Goal: Task Accomplishment & Management: Complete application form

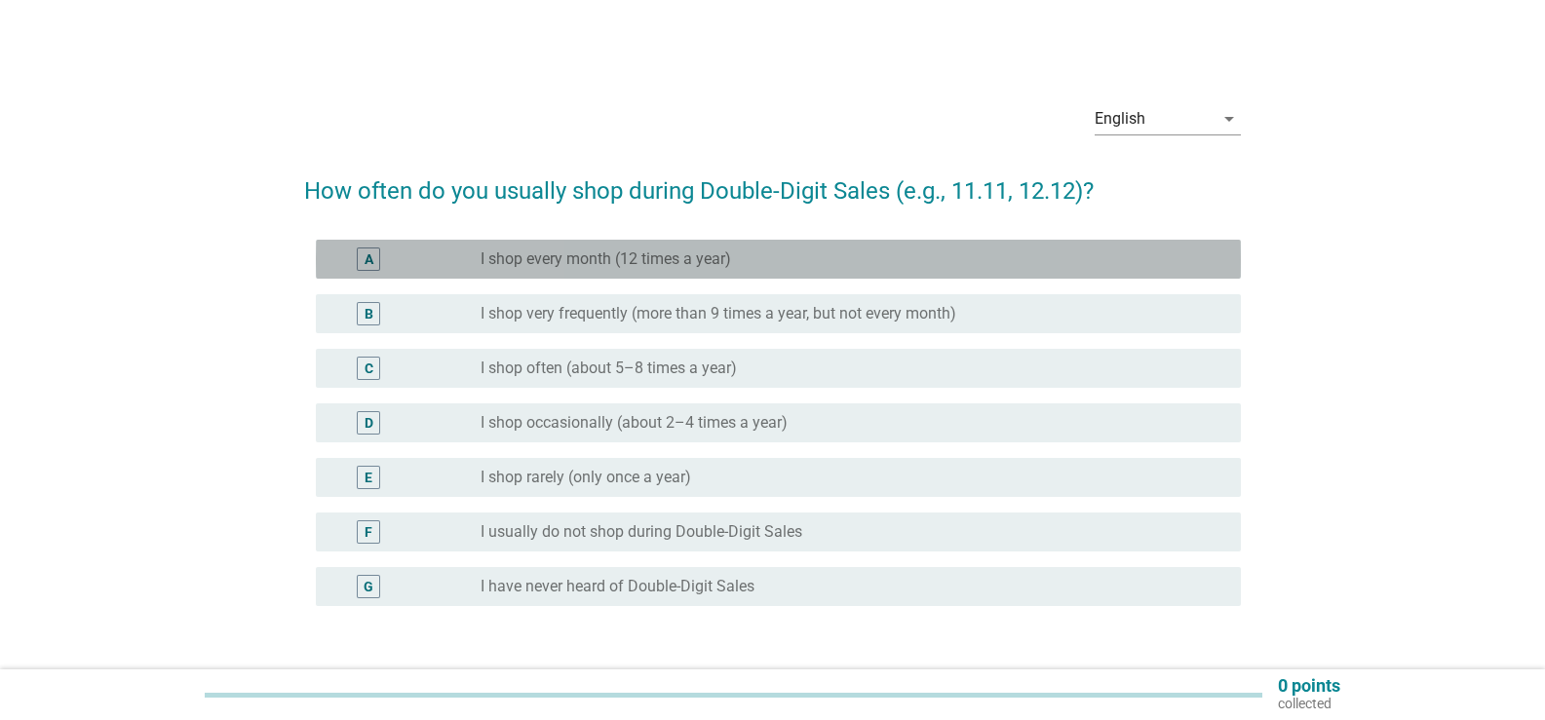
click at [638, 270] on div "radio_button_unchecked I shop every month (12 times a year)" at bounding box center [853, 259] width 745 height 23
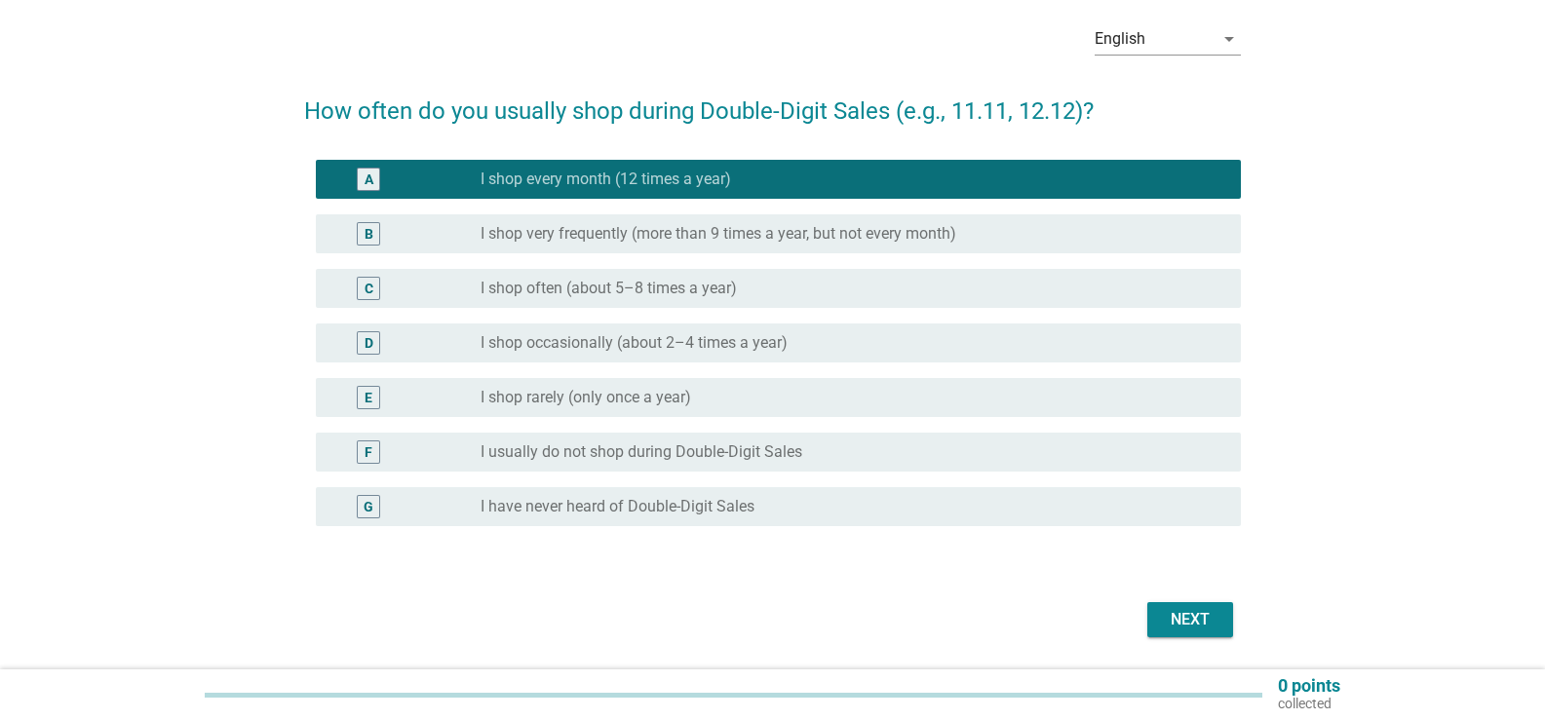
scroll to position [101, 0]
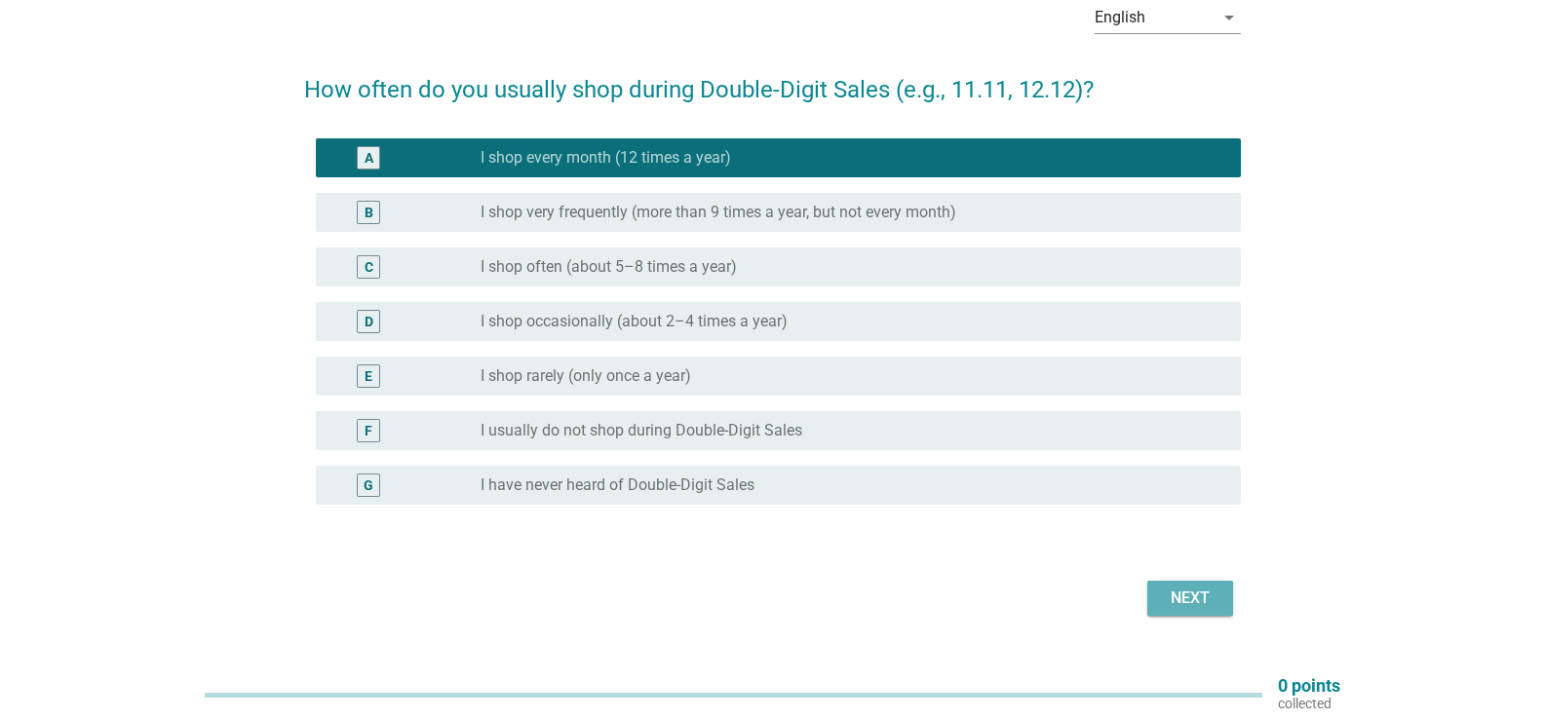
click at [1166, 609] on div "Next" at bounding box center [1190, 598] width 55 height 23
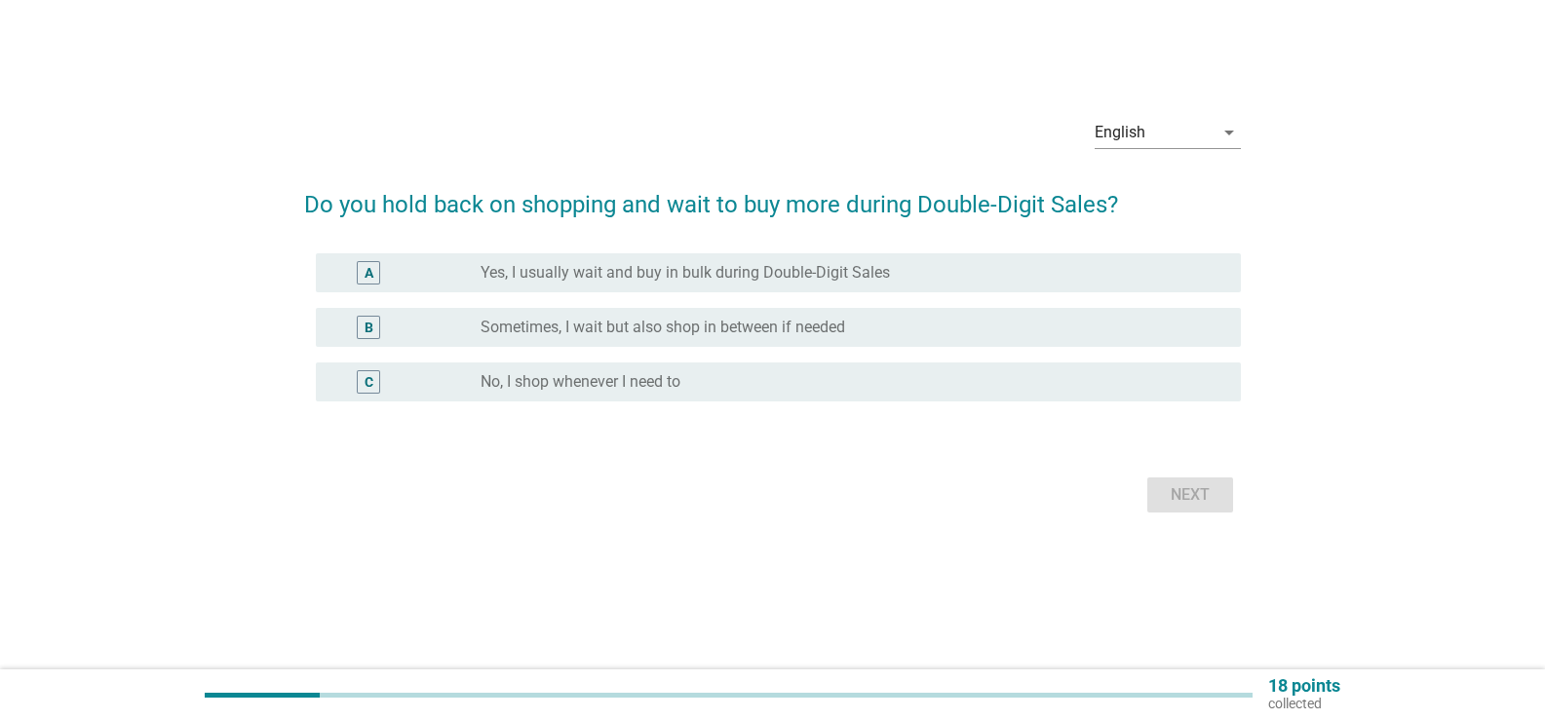
scroll to position [0, 0]
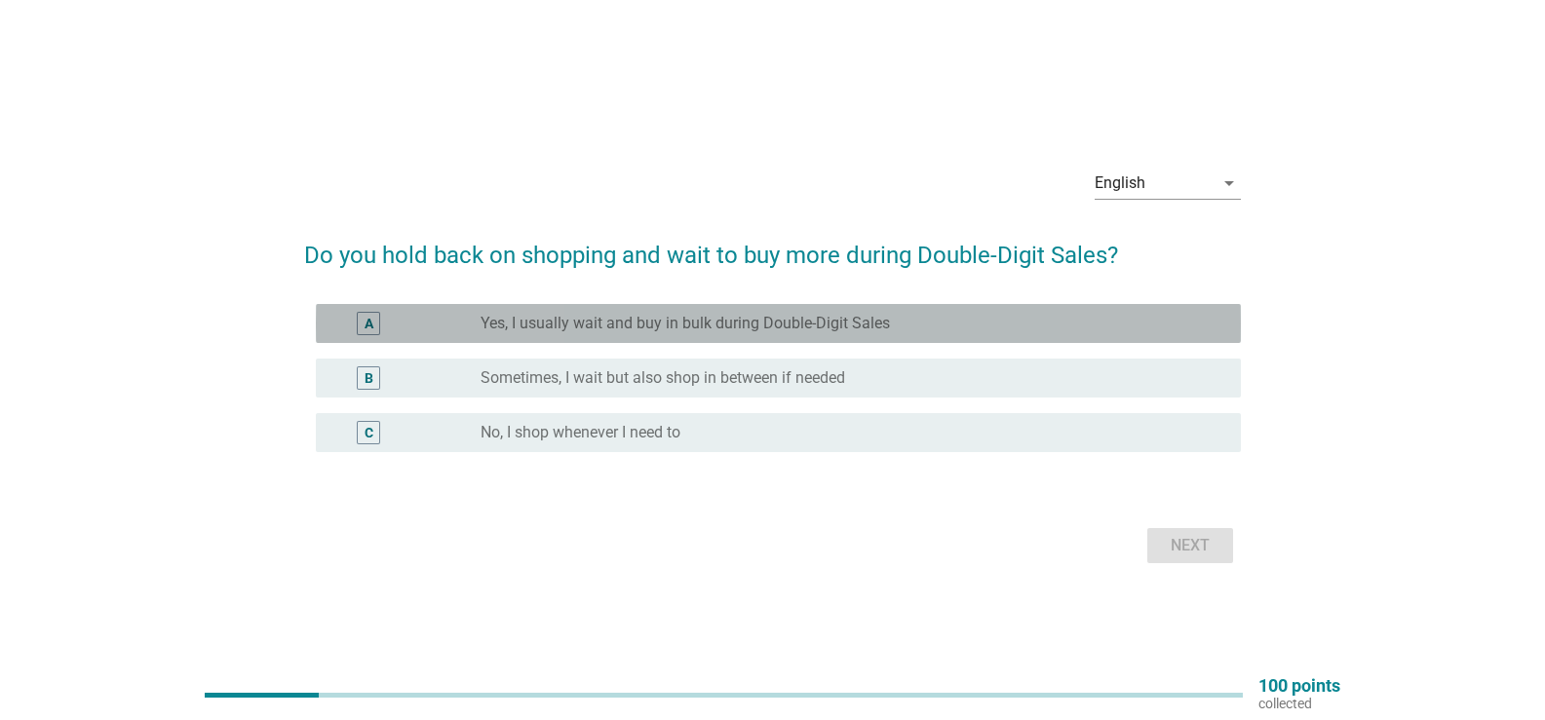
click at [610, 319] on label "Yes, I usually wait and buy in bulk during Double-Digit Sales" at bounding box center [685, 323] width 409 height 19
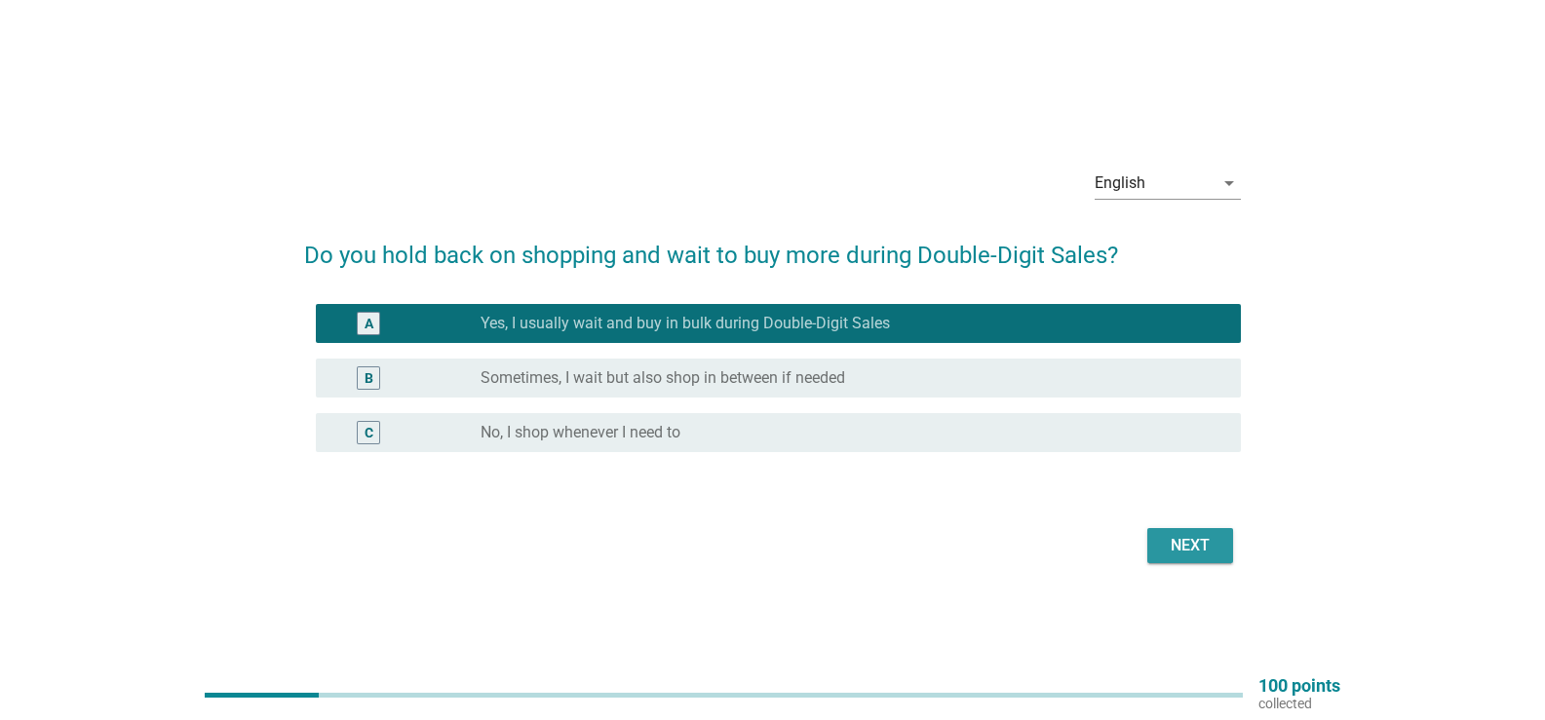
click at [1188, 559] on button "Next" at bounding box center [1190, 545] width 86 height 35
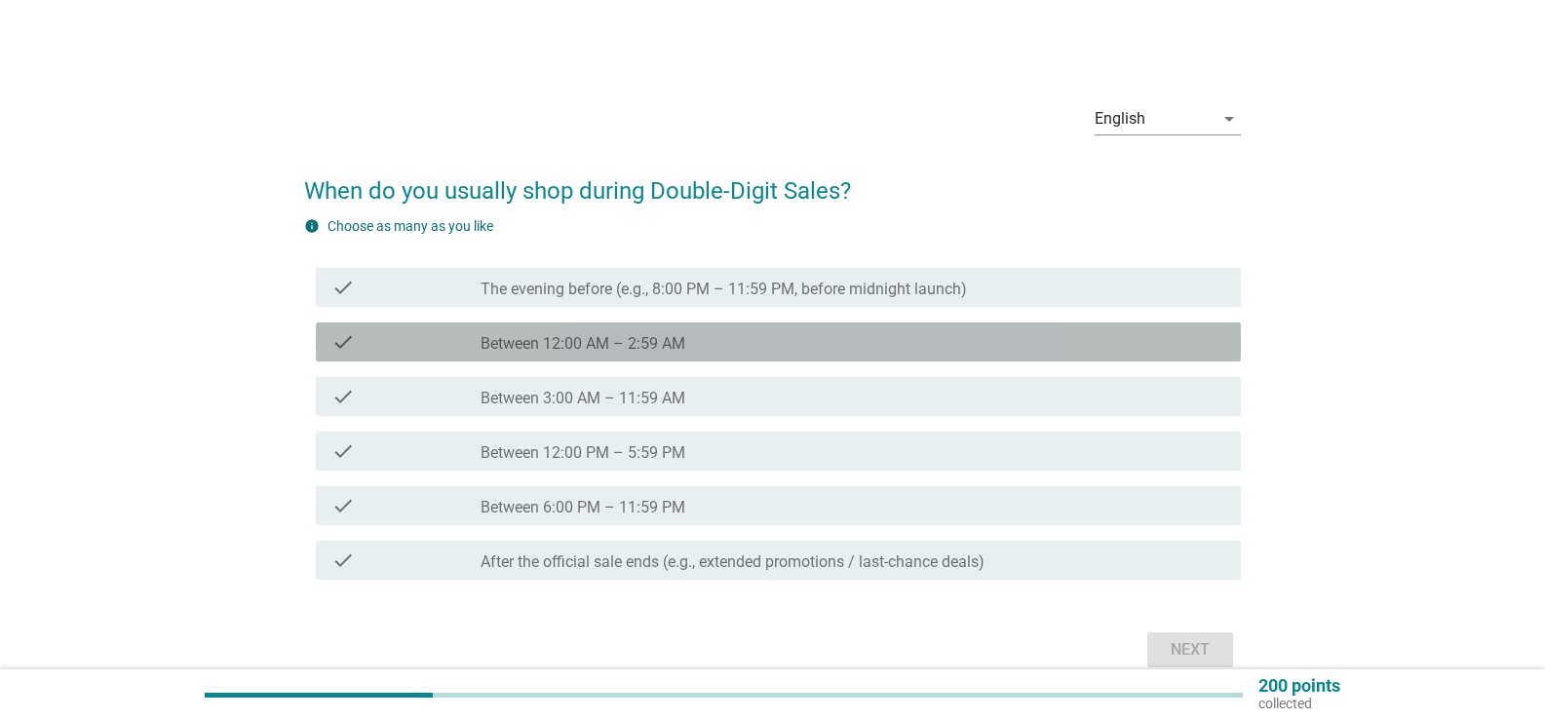
click at [603, 339] on label "Between 12:00 AM – 2:59 AM" at bounding box center [583, 343] width 205 height 19
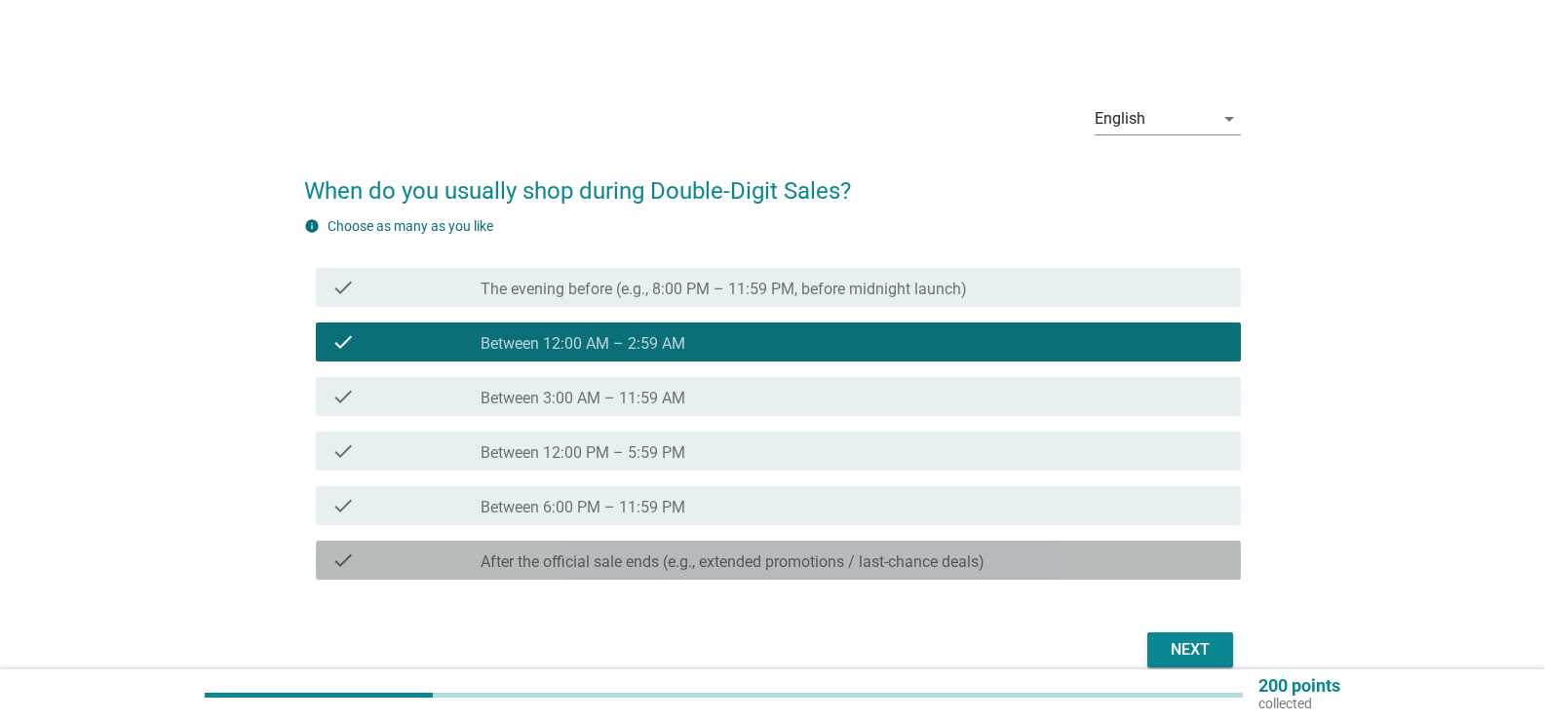
click at [676, 566] on label "After the official sale ends (e.g., extended promotions / last-chance deals)" at bounding box center [733, 562] width 504 height 19
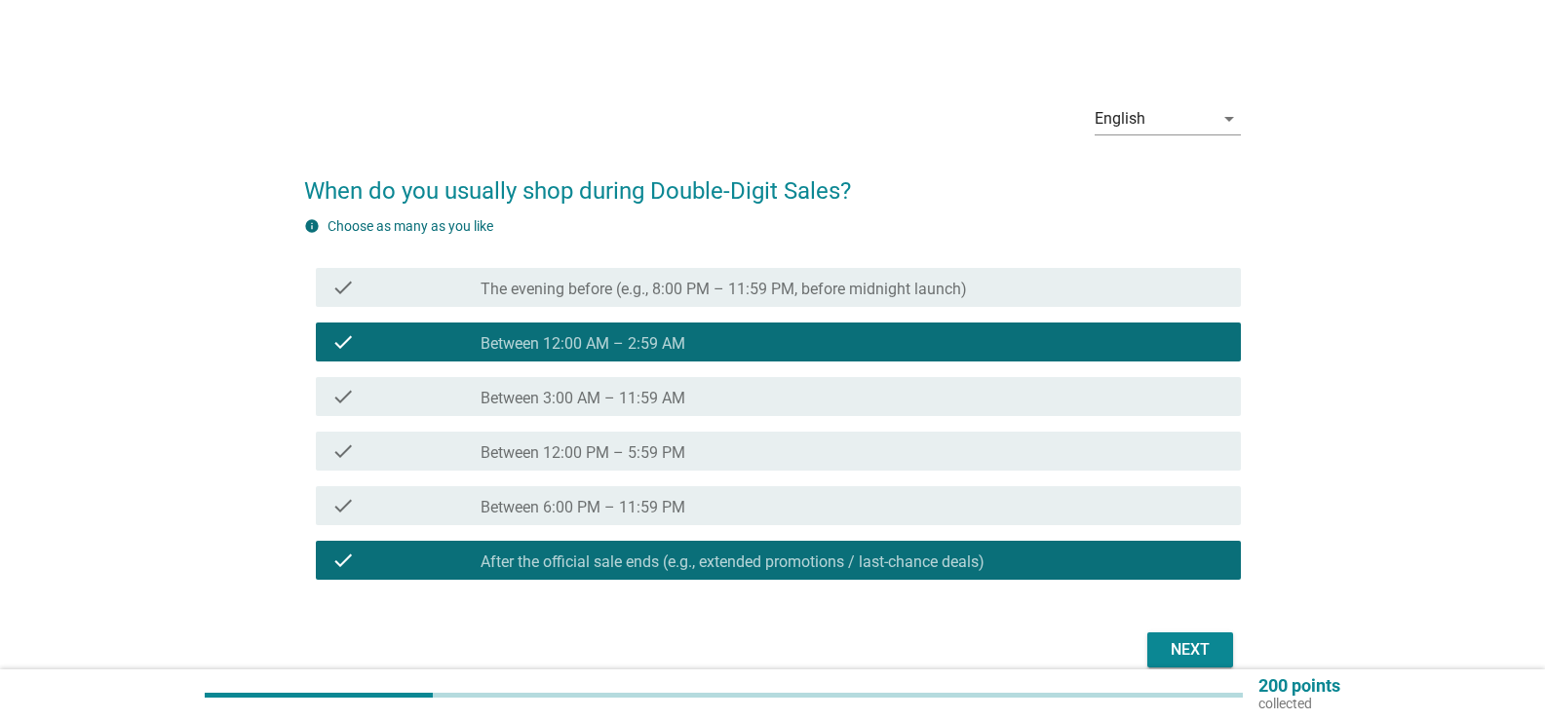
click at [676, 506] on label "Between 6:00 PM – 11:59 PM" at bounding box center [583, 507] width 205 height 19
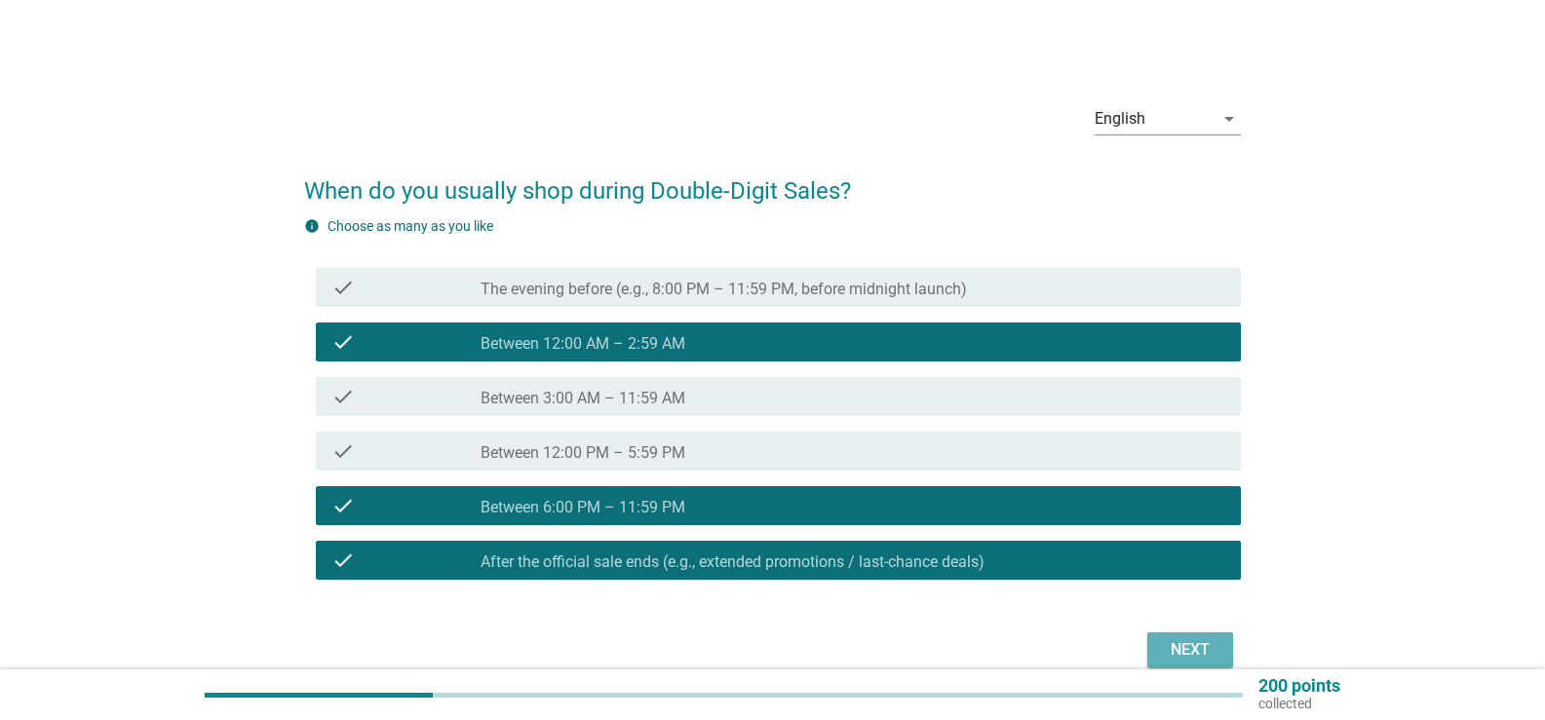
click at [1198, 655] on div "Next" at bounding box center [1190, 650] width 55 height 23
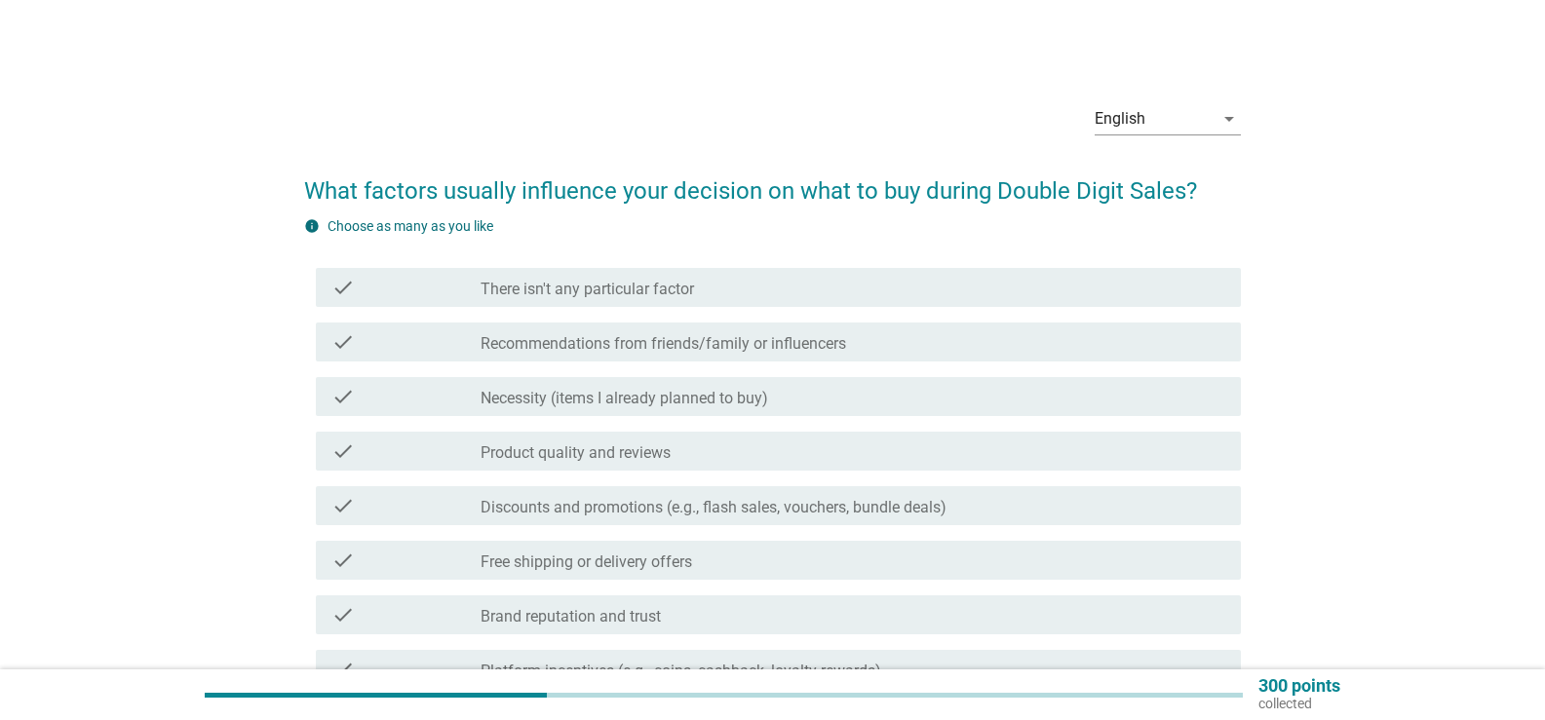
scroll to position [101, 0]
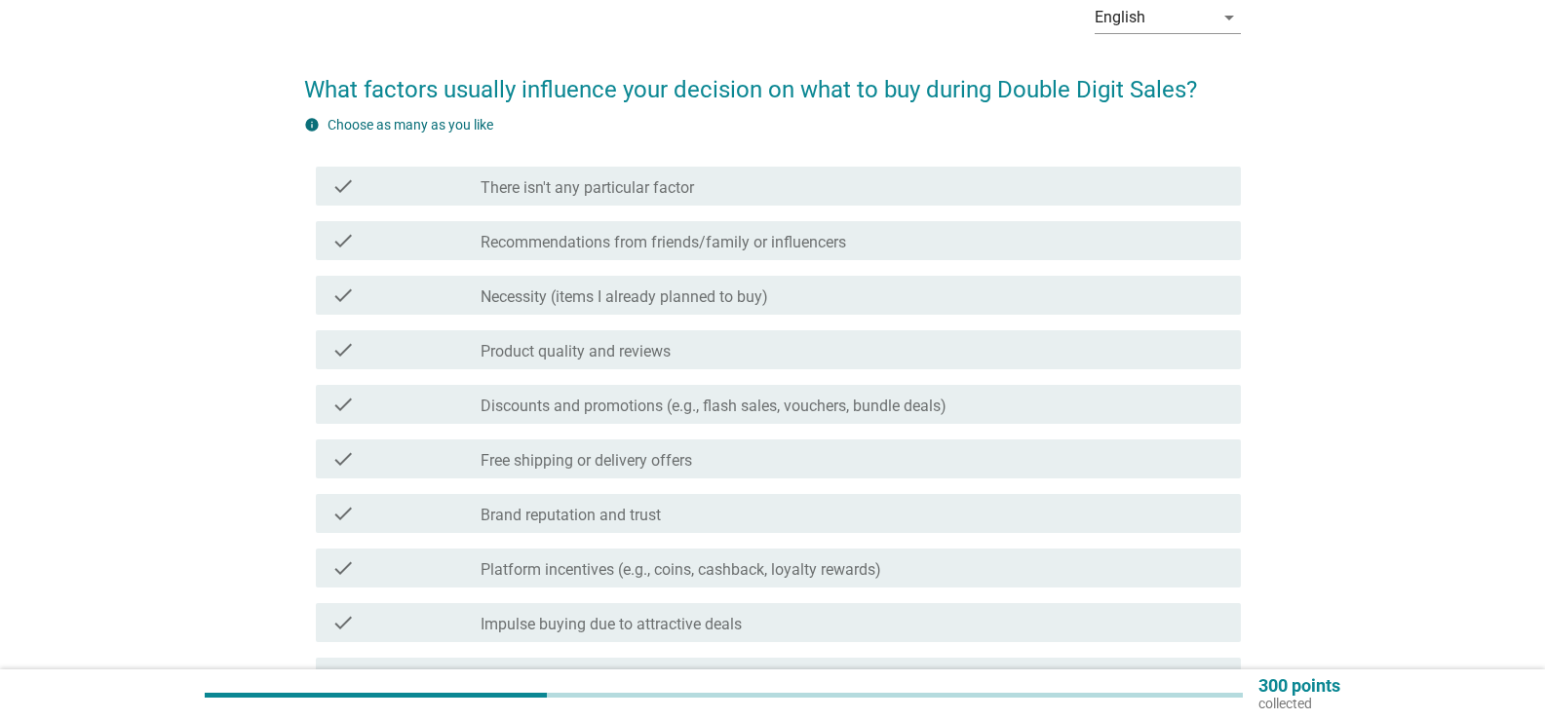
click at [780, 299] on div "check_box_outline_blank Necessity (items I already planned to buy)" at bounding box center [853, 295] width 745 height 23
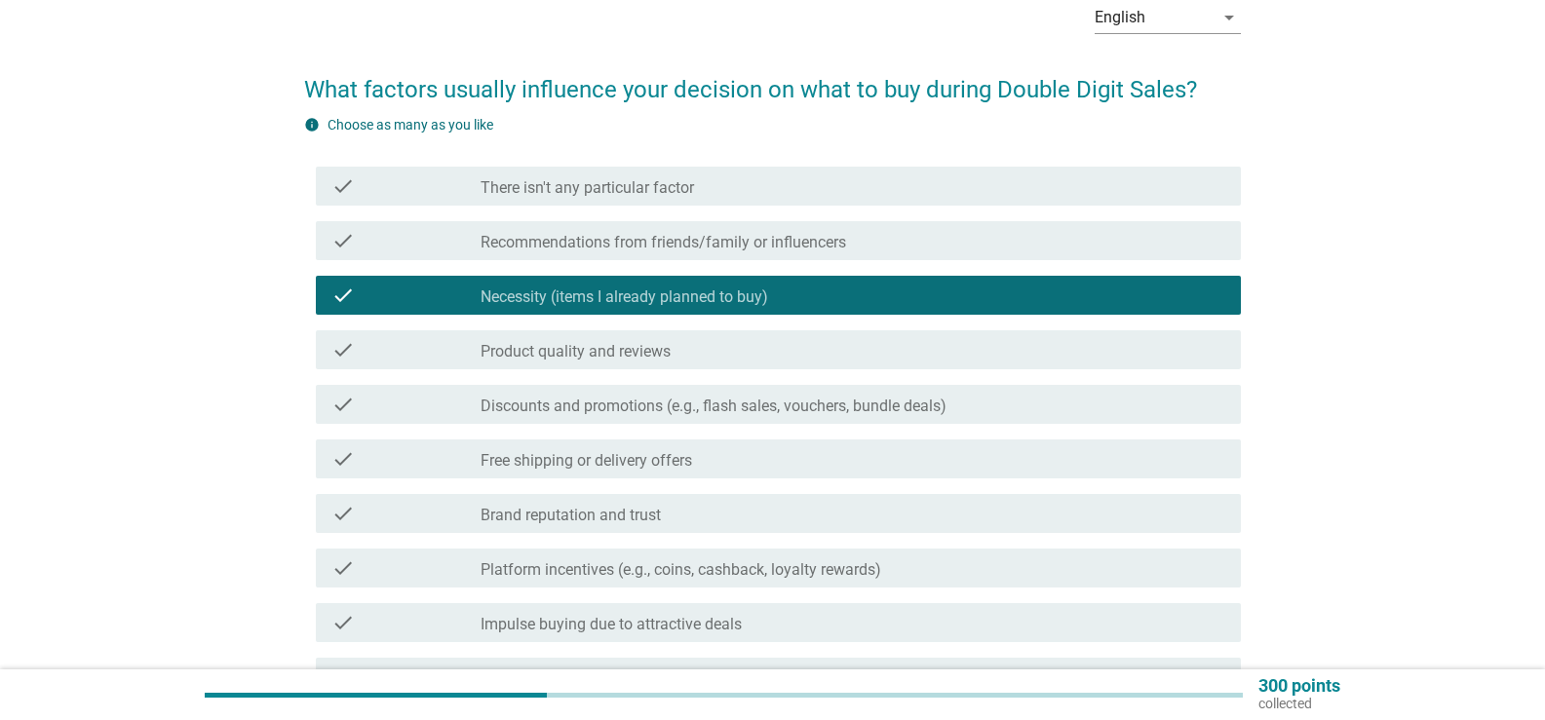
click at [811, 417] on div "check check_box_outline_blank Discounts and promotions (e.g., flash sales, vouc…" at bounding box center [778, 404] width 925 height 39
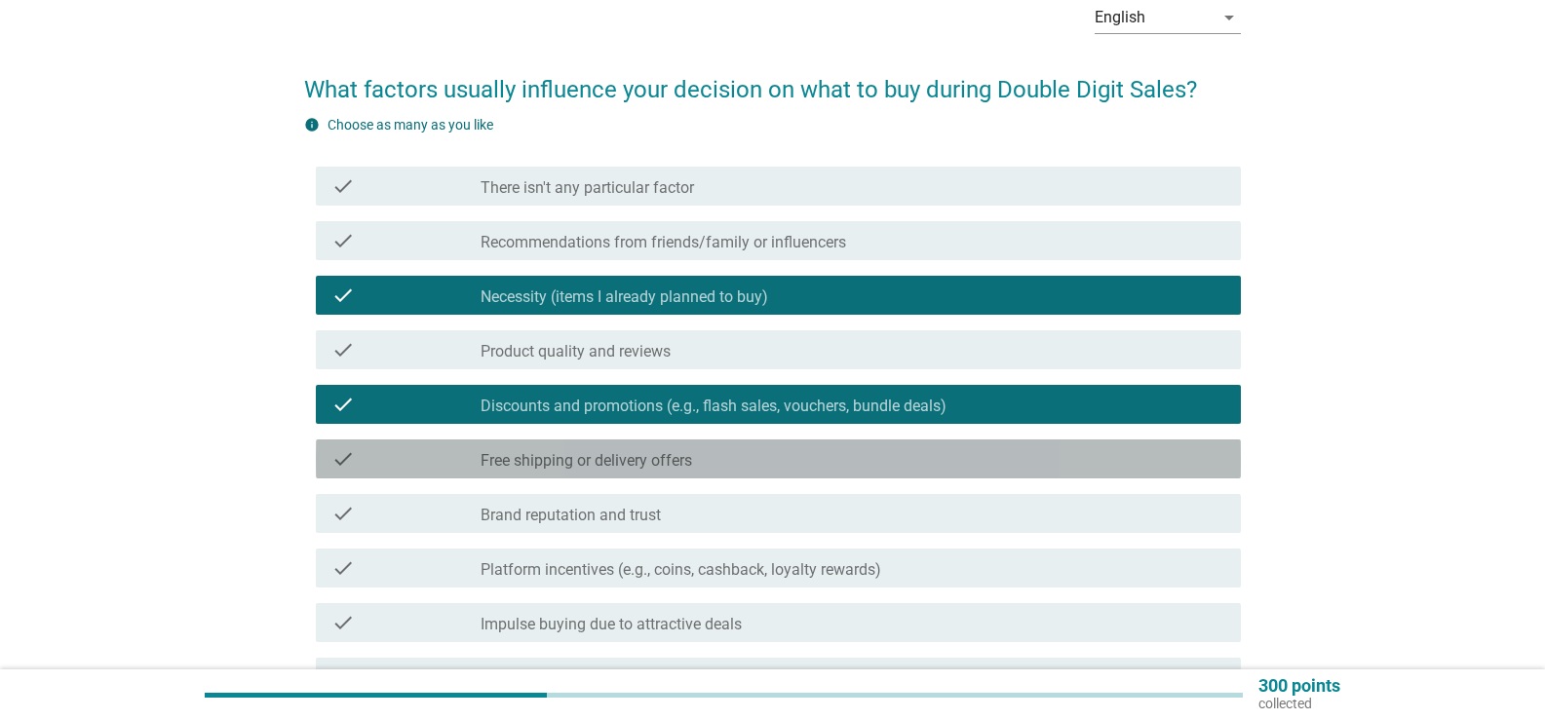
click at [782, 467] on div "check_box_outline_blank Free shipping or delivery offers" at bounding box center [853, 458] width 745 height 23
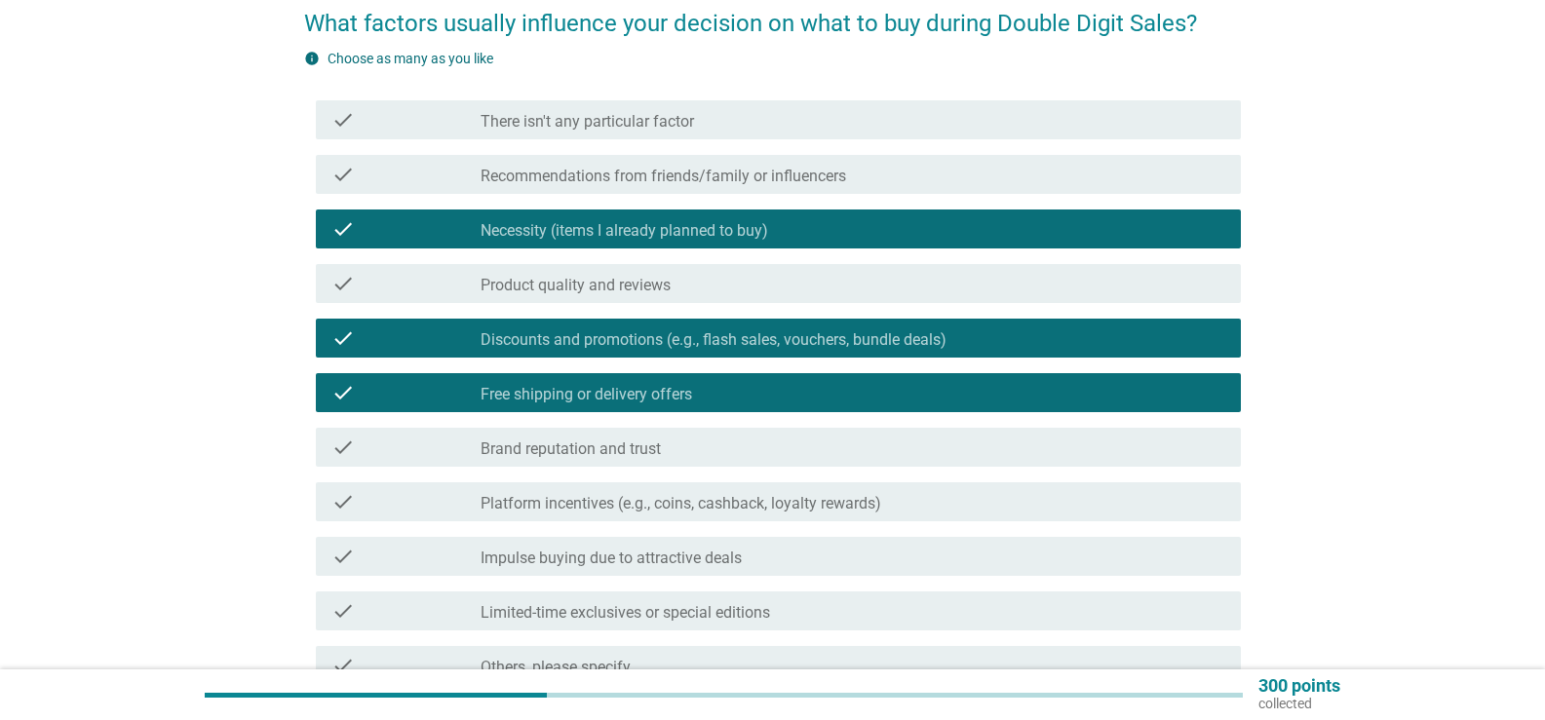
scroll to position [204, 0]
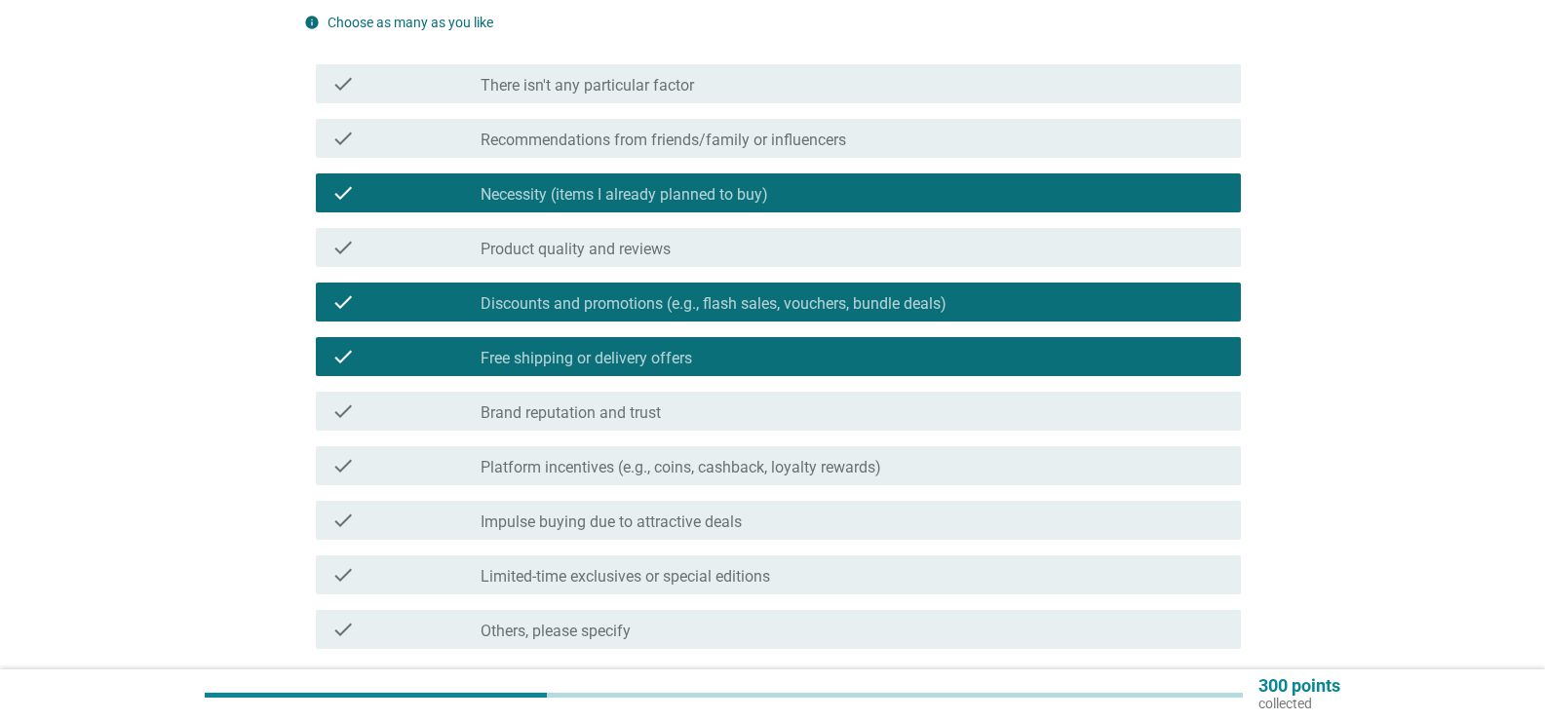
click at [765, 475] on label "Platform incentives (e.g., coins, cashback, loyalty rewards)" at bounding box center [681, 467] width 401 height 19
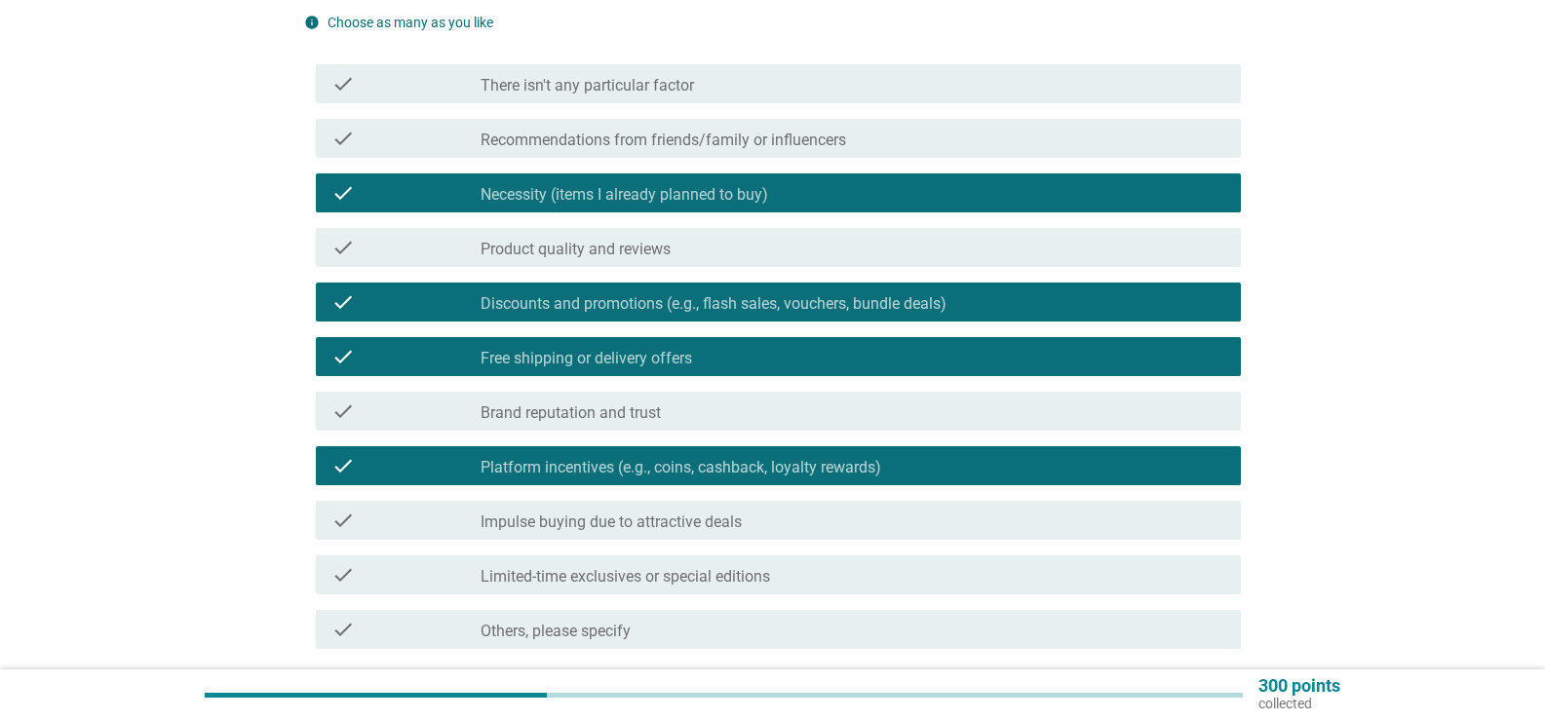
scroll to position [305, 0]
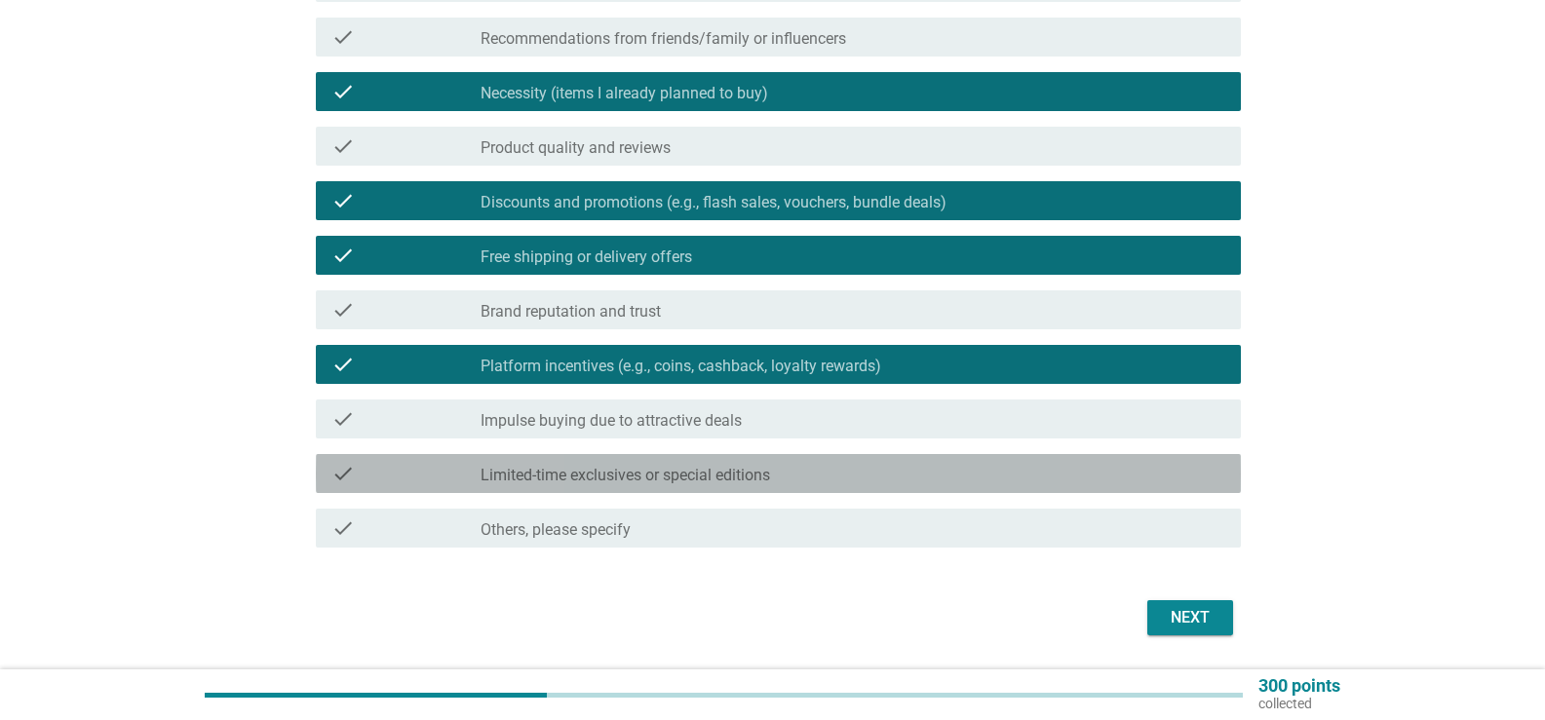
click at [738, 479] on label "Limited-time exclusives or special editions" at bounding box center [626, 475] width 290 height 19
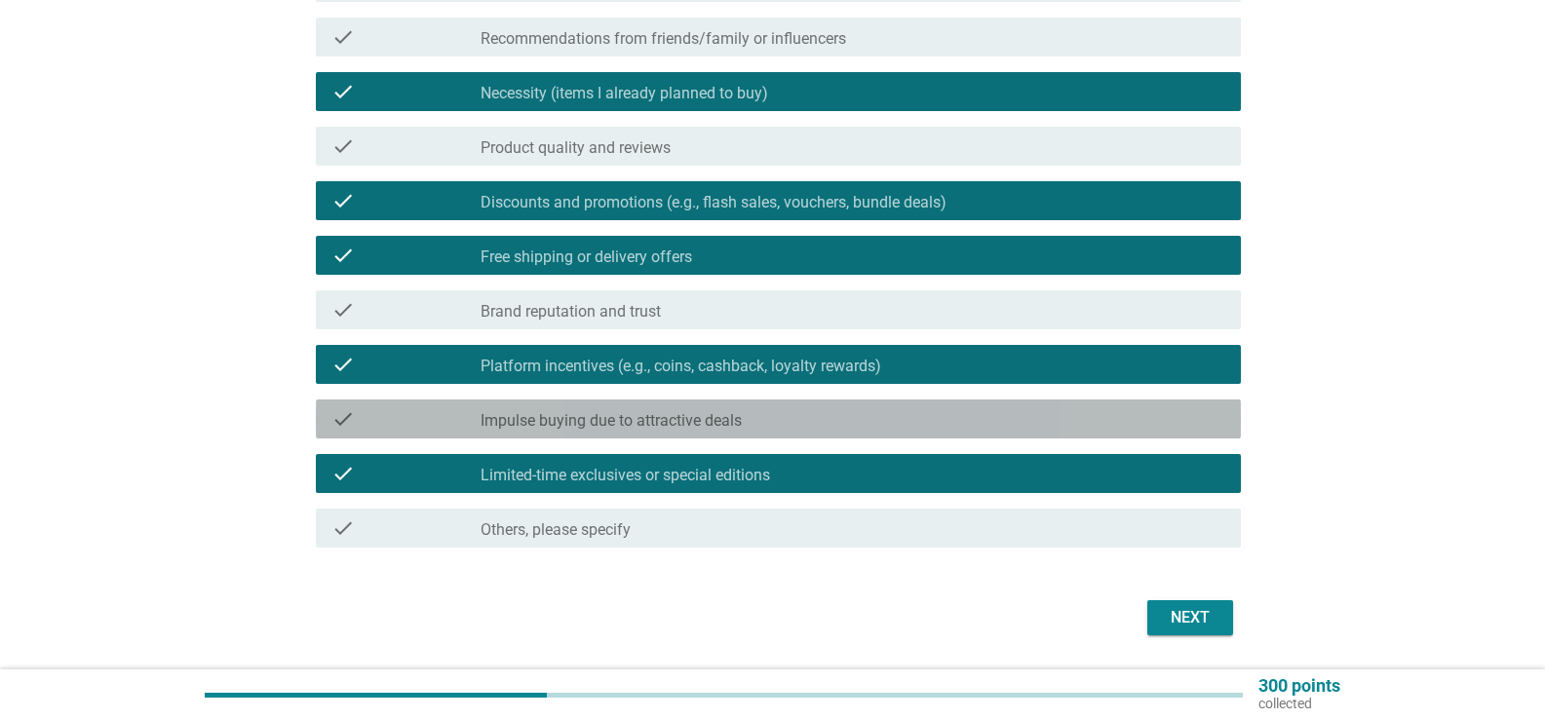
click at [844, 423] on div "check_box_outline_blank Impulse buying due to attractive deals" at bounding box center [853, 419] width 745 height 23
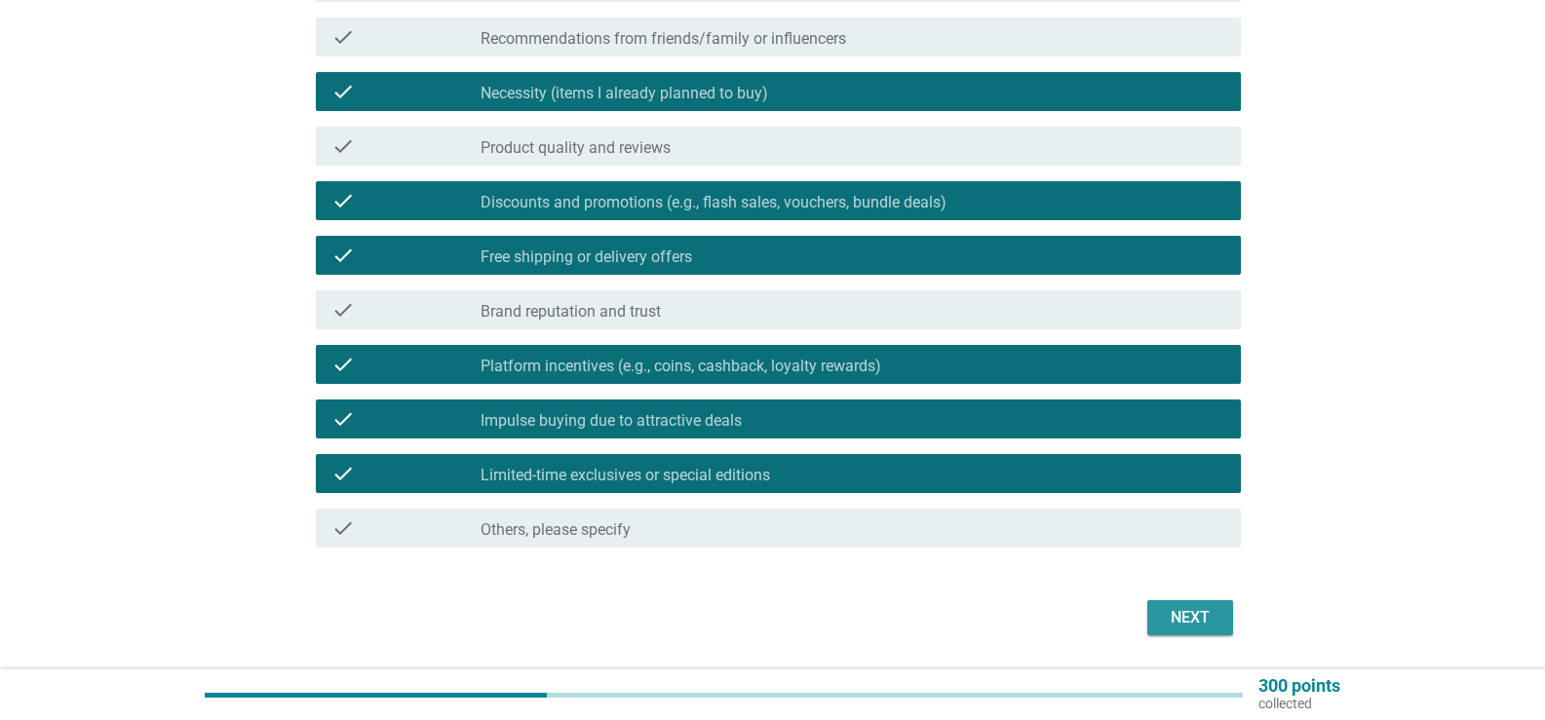
click at [1171, 621] on div "Next" at bounding box center [1190, 617] width 55 height 23
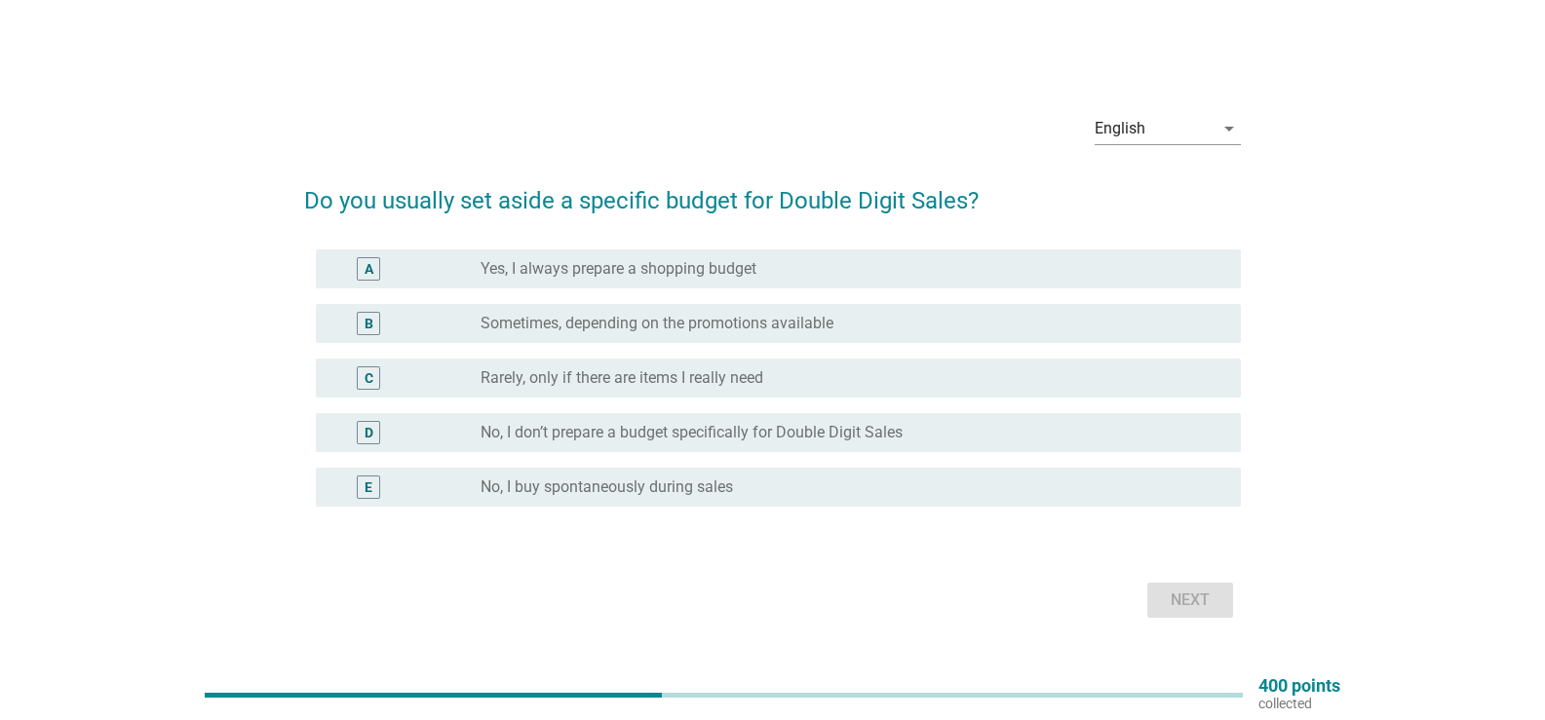
click at [811, 271] on div "radio_button_unchecked Yes, I always prepare a shopping budget" at bounding box center [845, 268] width 729 height 19
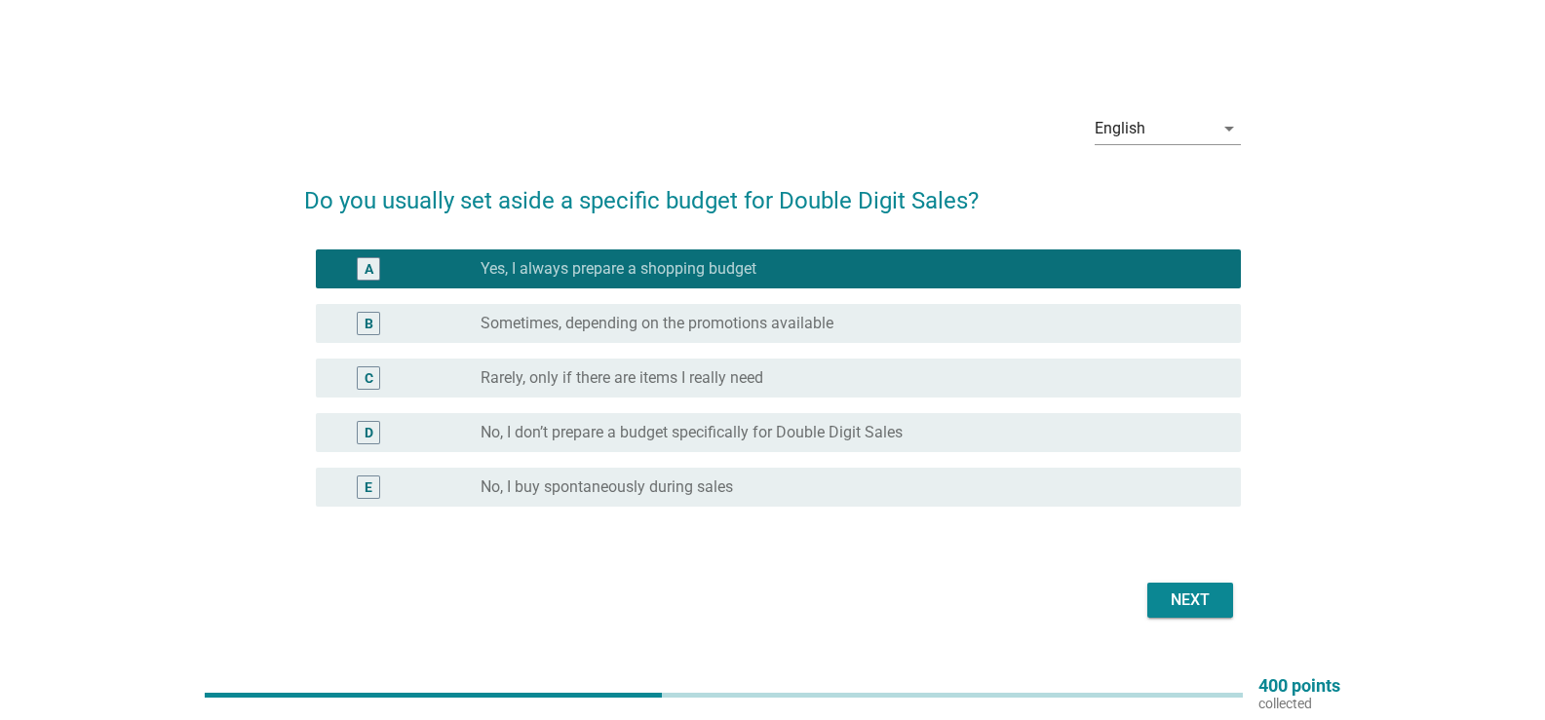
click at [826, 332] on label "Sometimes, depending on the promotions available" at bounding box center [657, 323] width 353 height 19
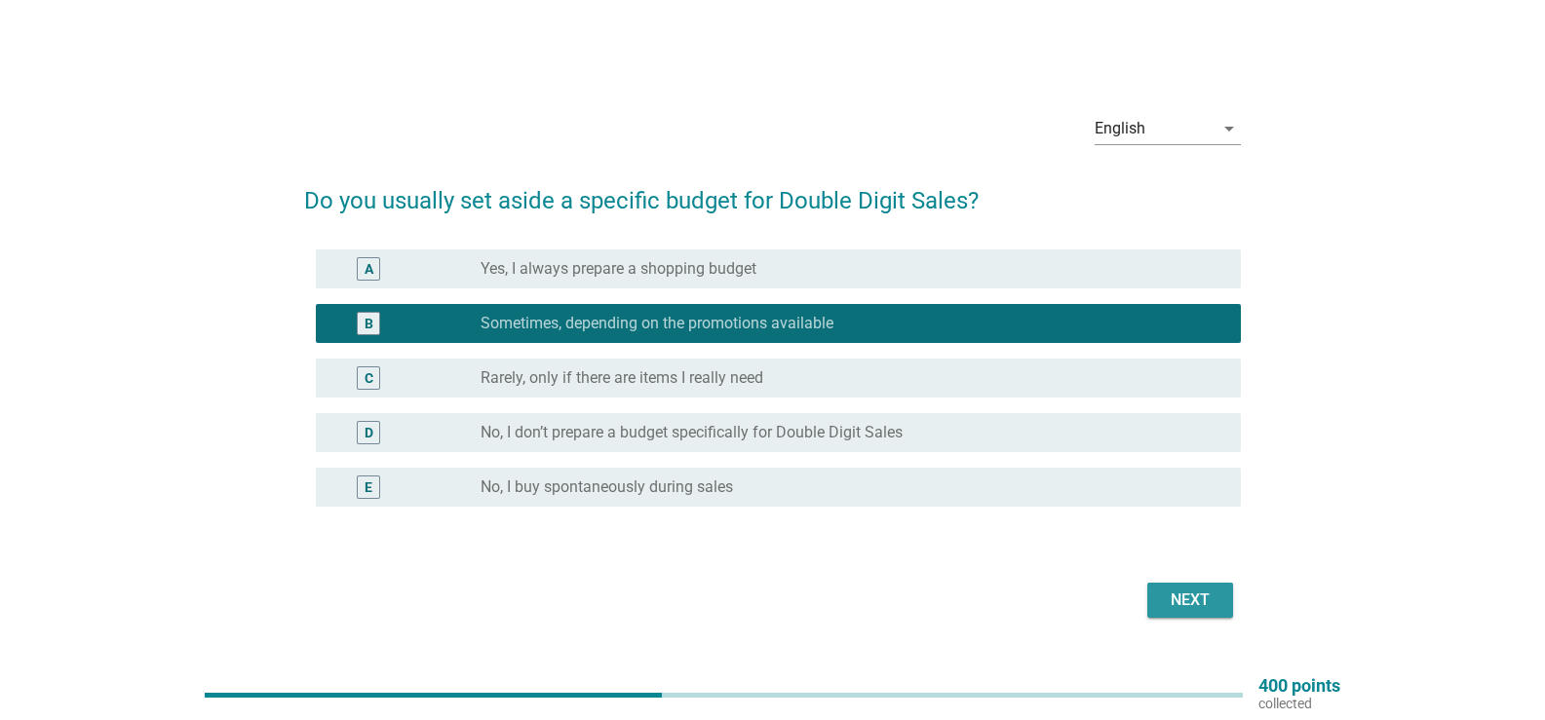
click at [1209, 610] on div "Next" at bounding box center [1190, 600] width 55 height 23
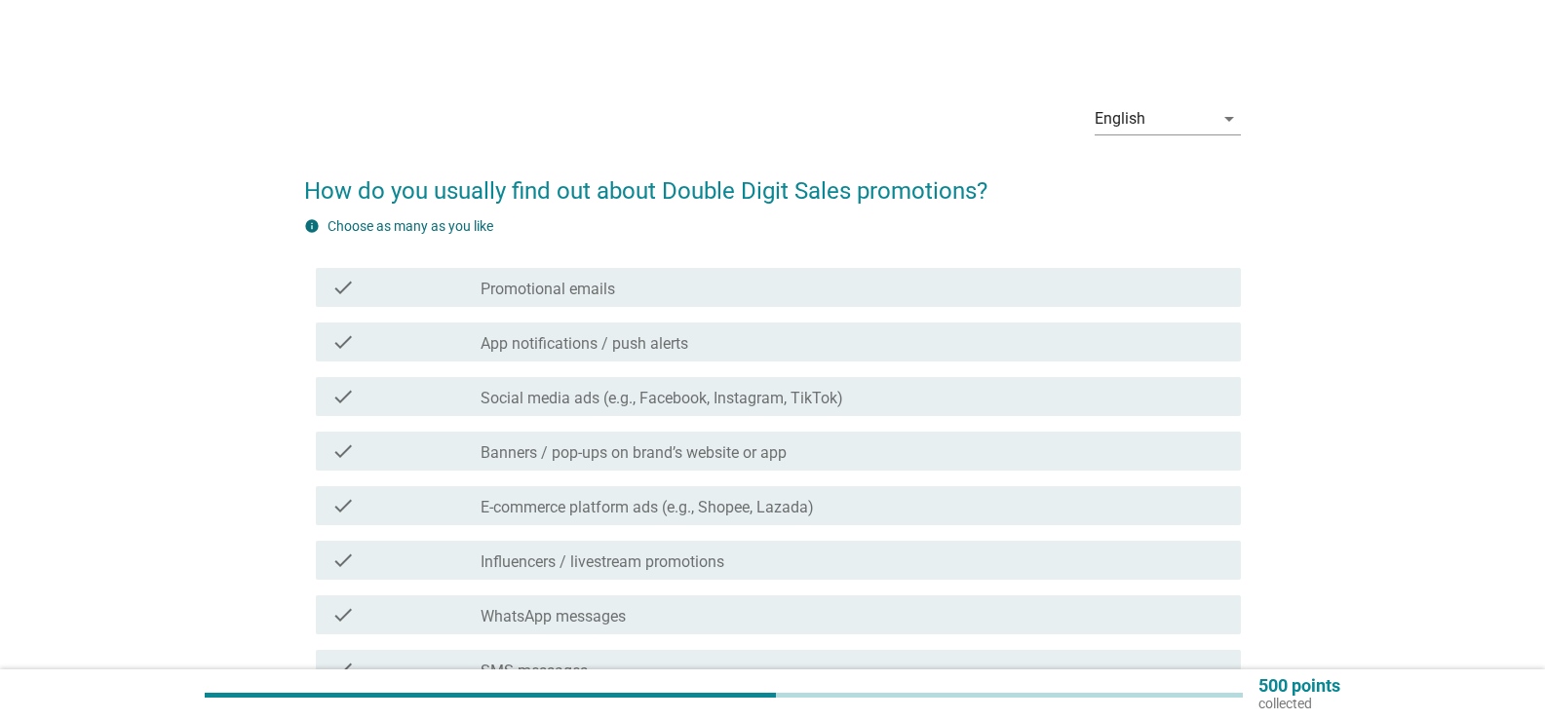
click at [823, 355] on div "check check_box_outline_blank App notifications / push alerts" at bounding box center [778, 342] width 925 height 39
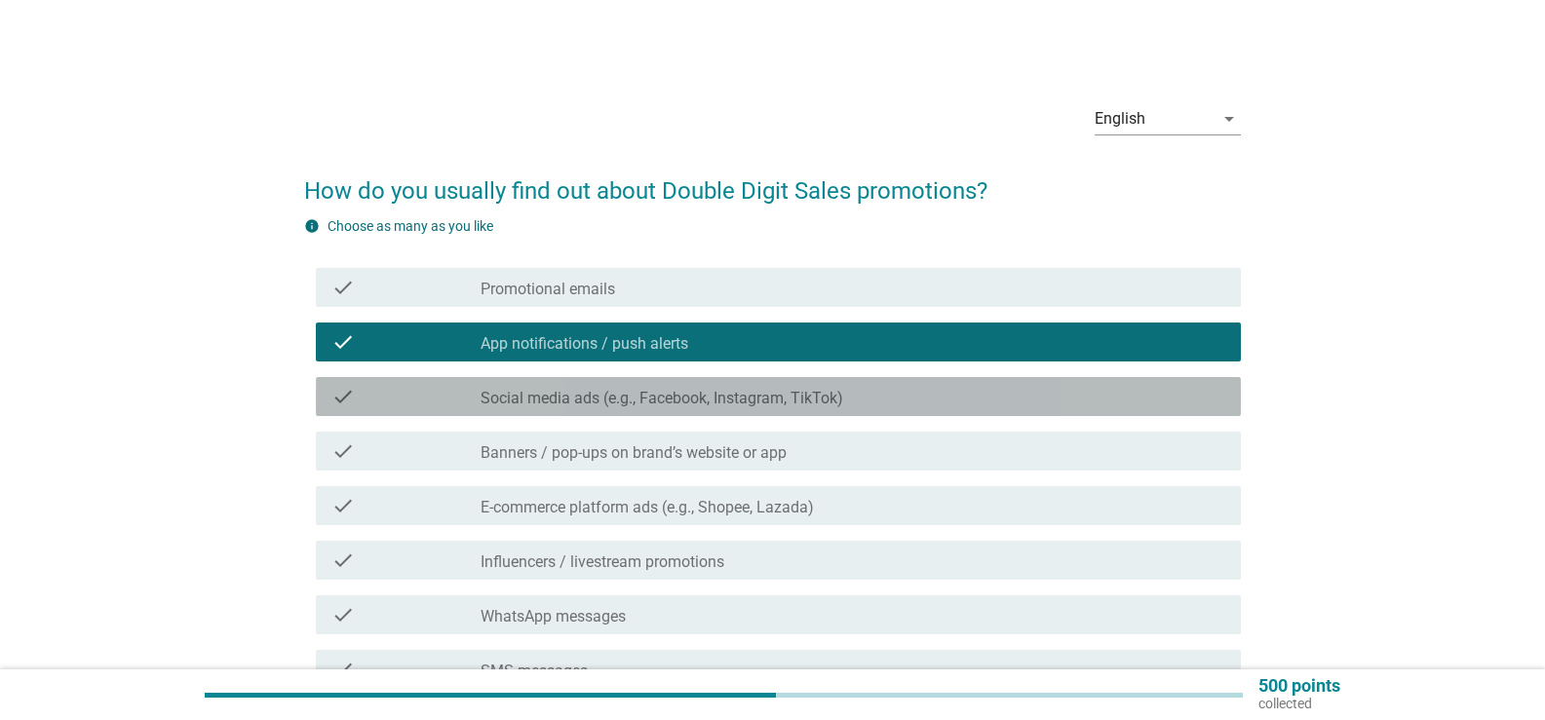
click at [836, 400] on label "Social media ads (e.g., Facebook, Instagram, TikTok)" at bounding box center [662, 398] width 363 height 19
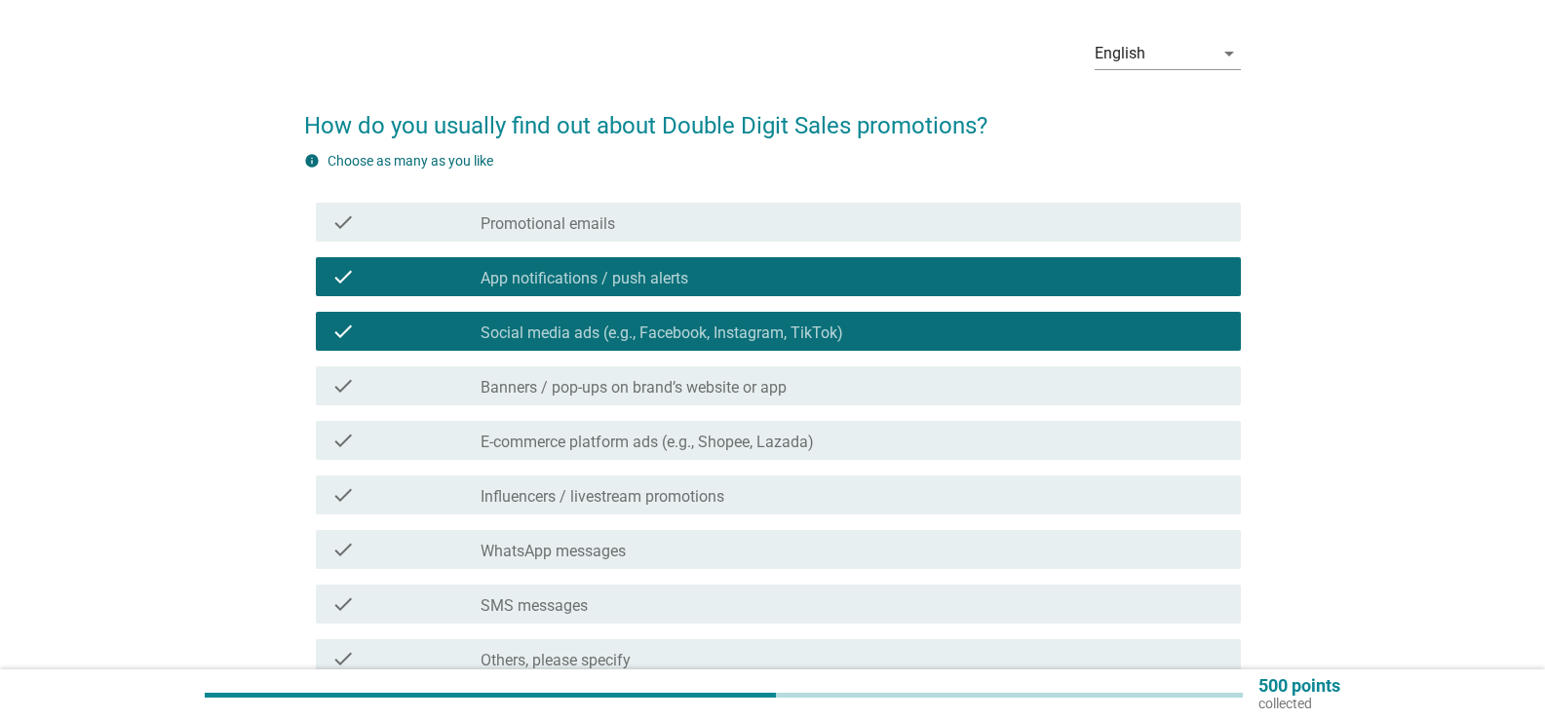
scroll to position [101, 0]
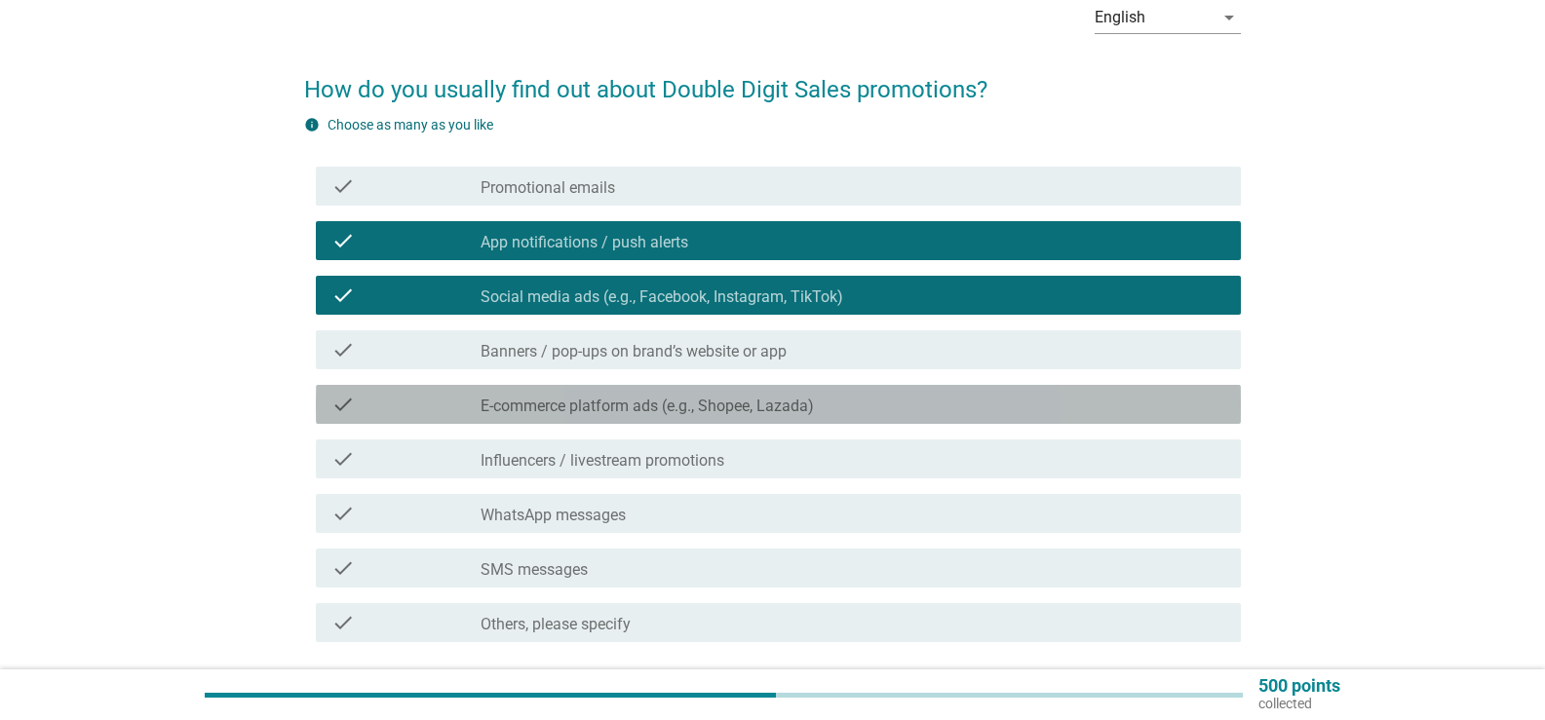
click at [831, 410] on div "check_box_outline_blank E-commerce platform ads (e.g., Shopee, Lazada)" at bounding box center [853, 404] width 745 height 23
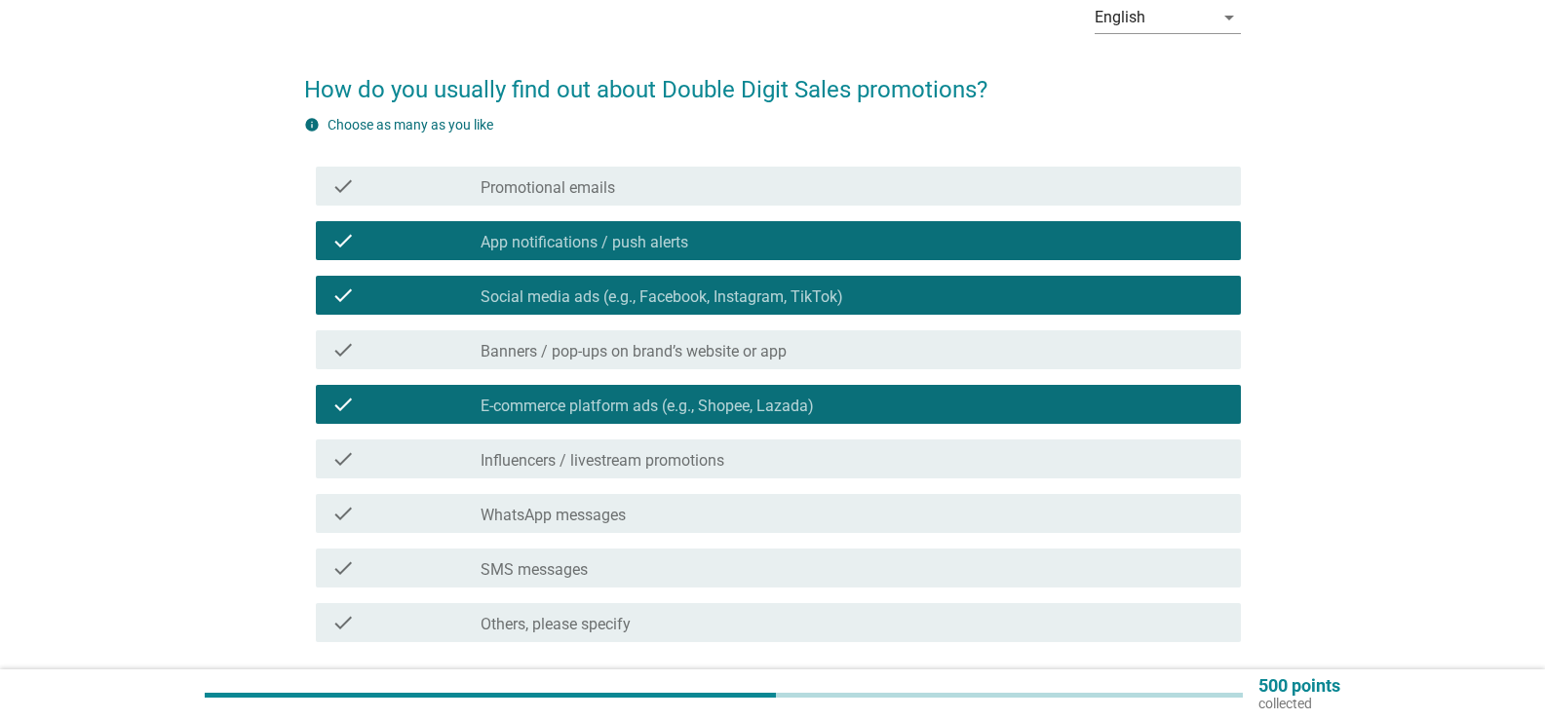
scroll to position [203, 0]
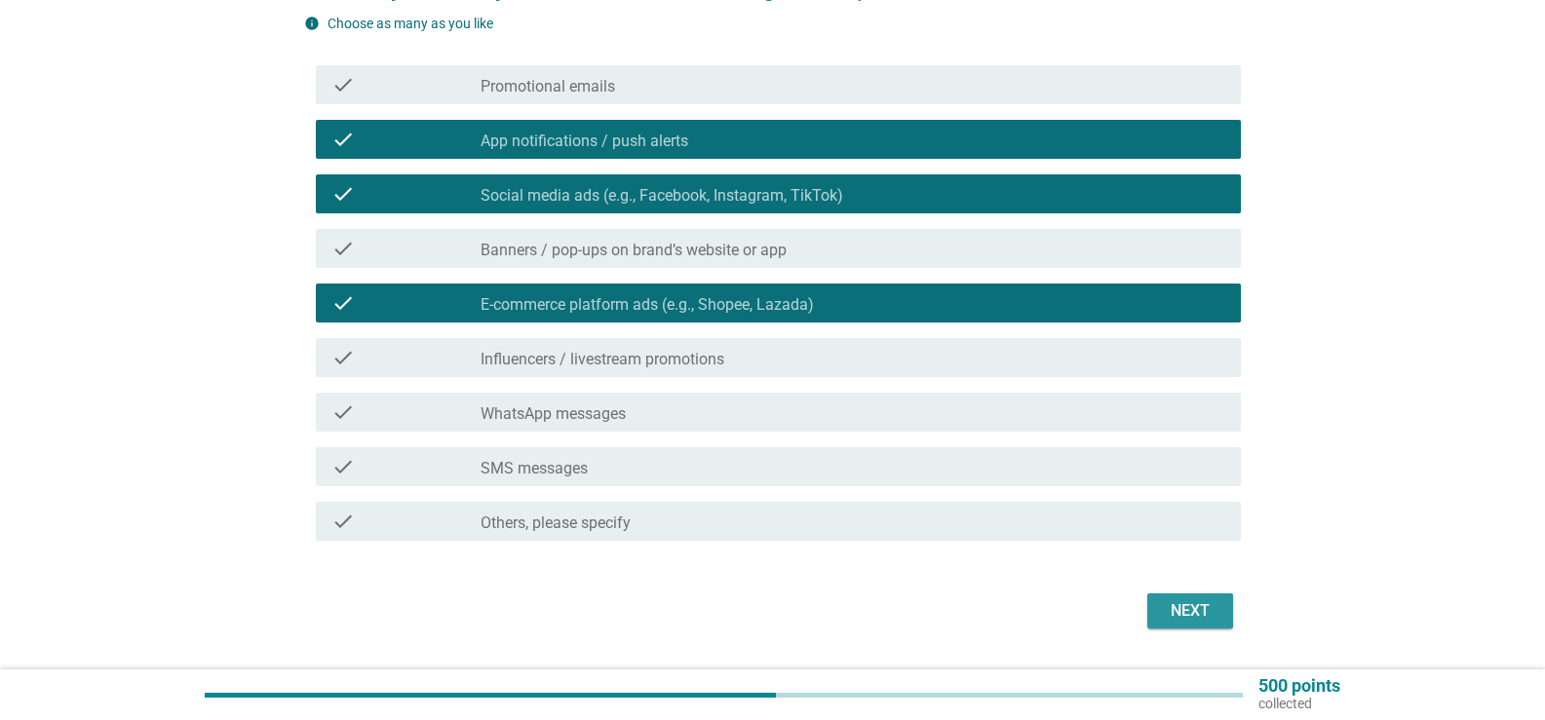
click at [1185, 614] on div "Next" at bounding box center [1190, 611] width 55 height 23
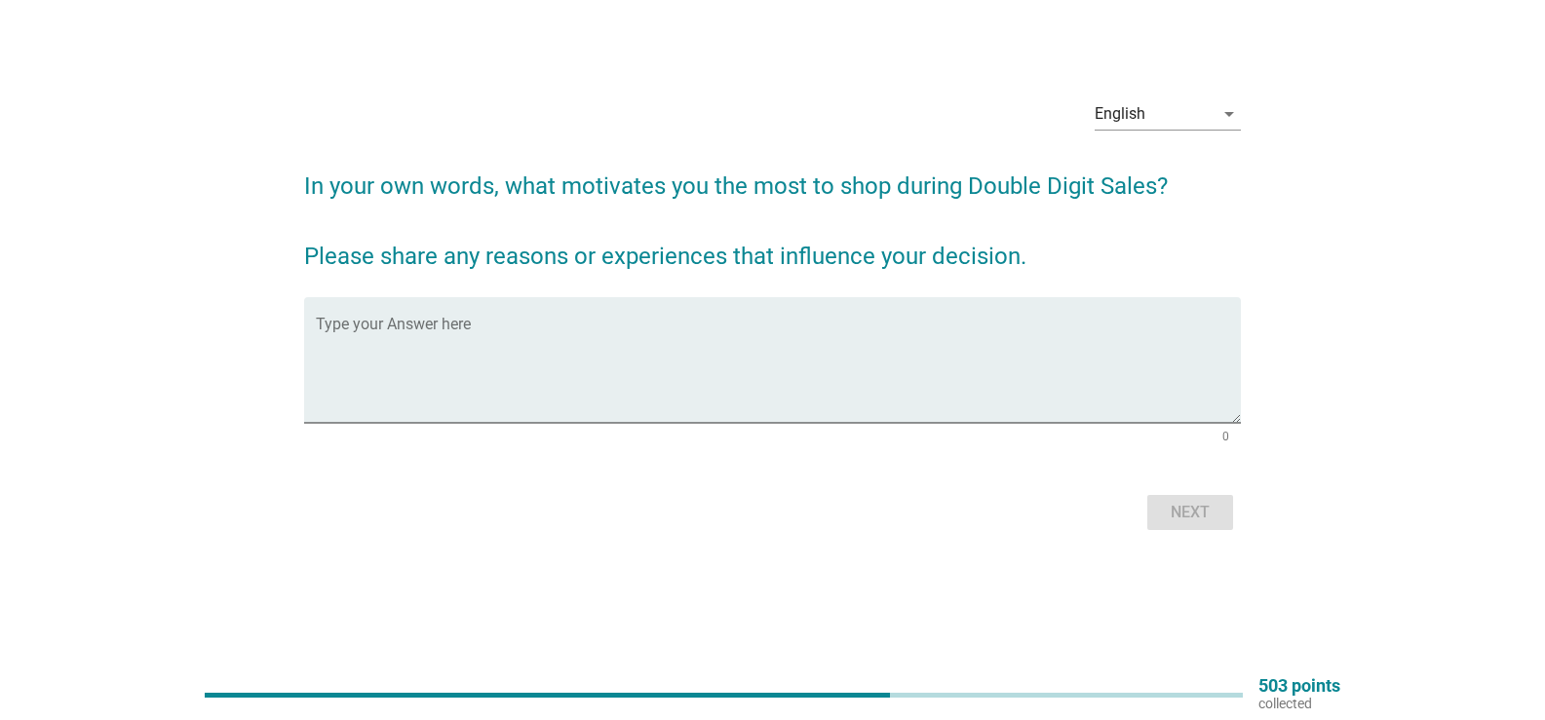
scroll to position [0, 0]
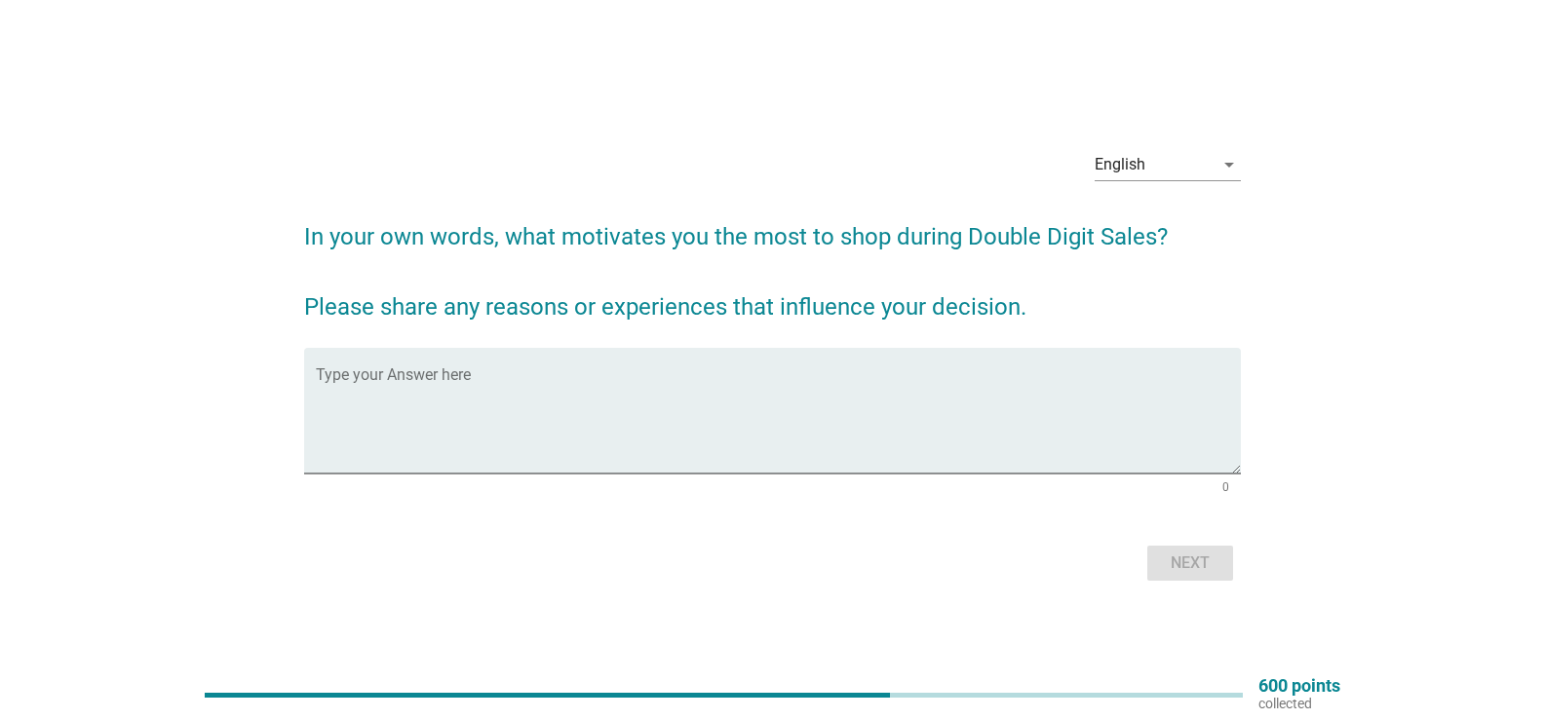
click at [504, 386] on textarea "Type your Answer here" at bounding box center [778, 422] width 925 height 102
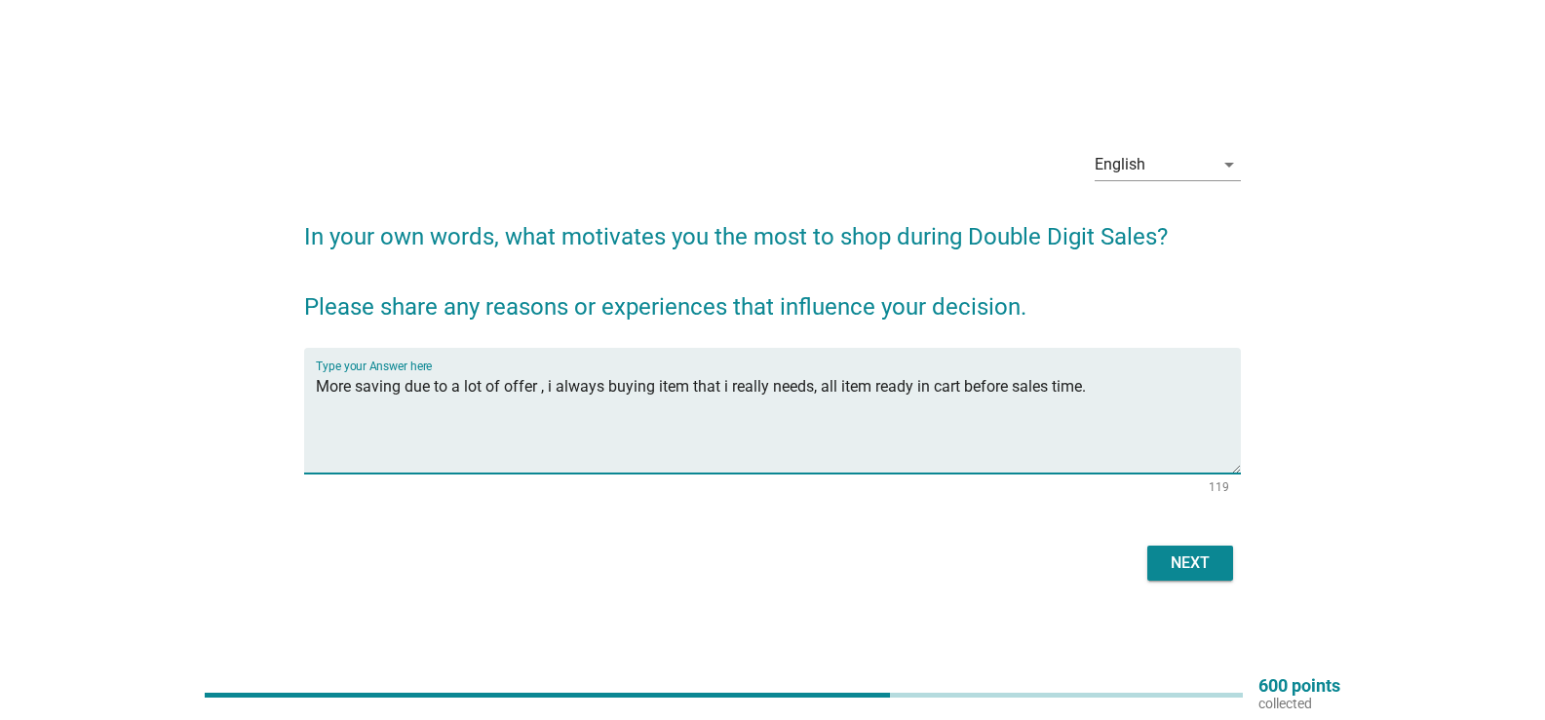
type textarea "More saving due to a lot of offer , i always buying item that i really needs, a…"
click at [1209, 565] on div "Next" at bounding box center [1190, 563] width 55 height 23
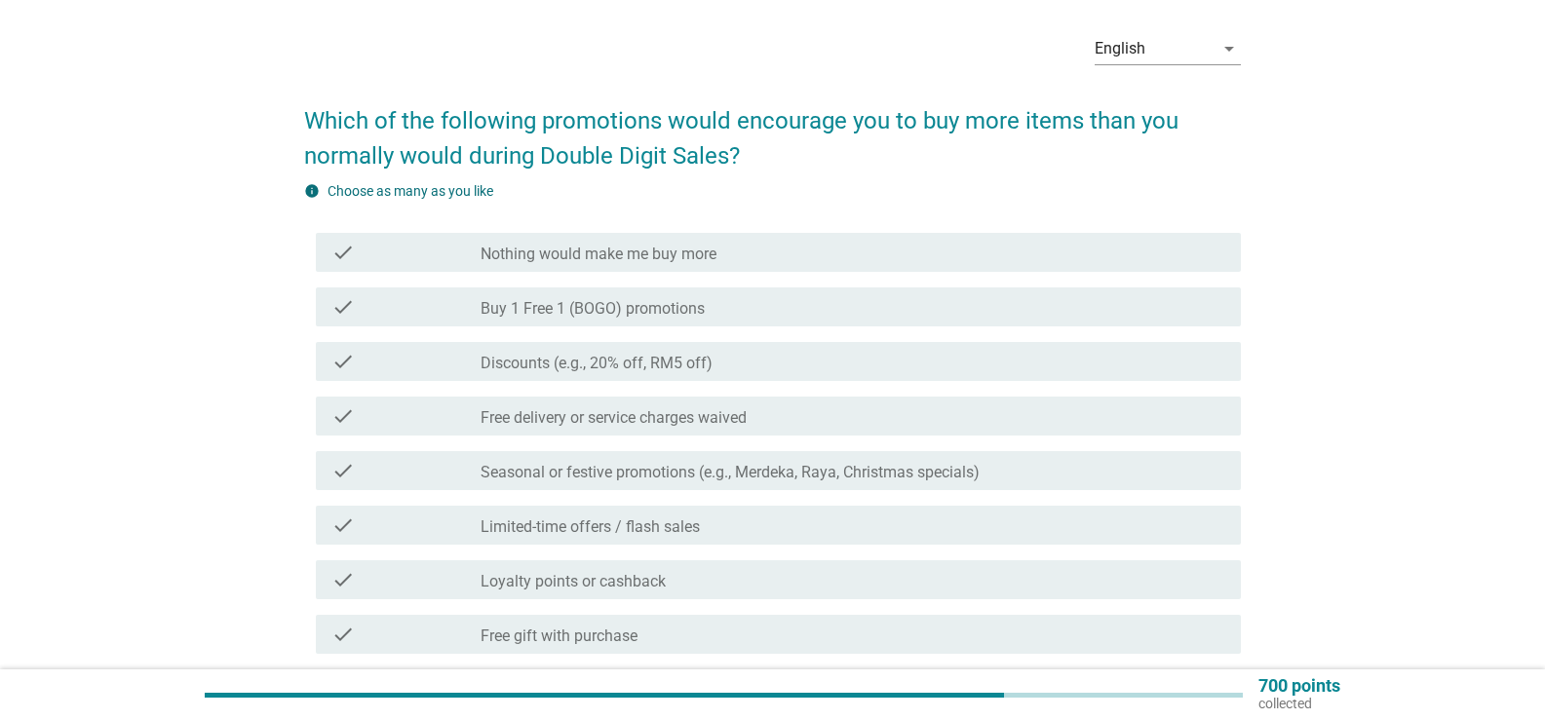
scroll to position [101, 0]
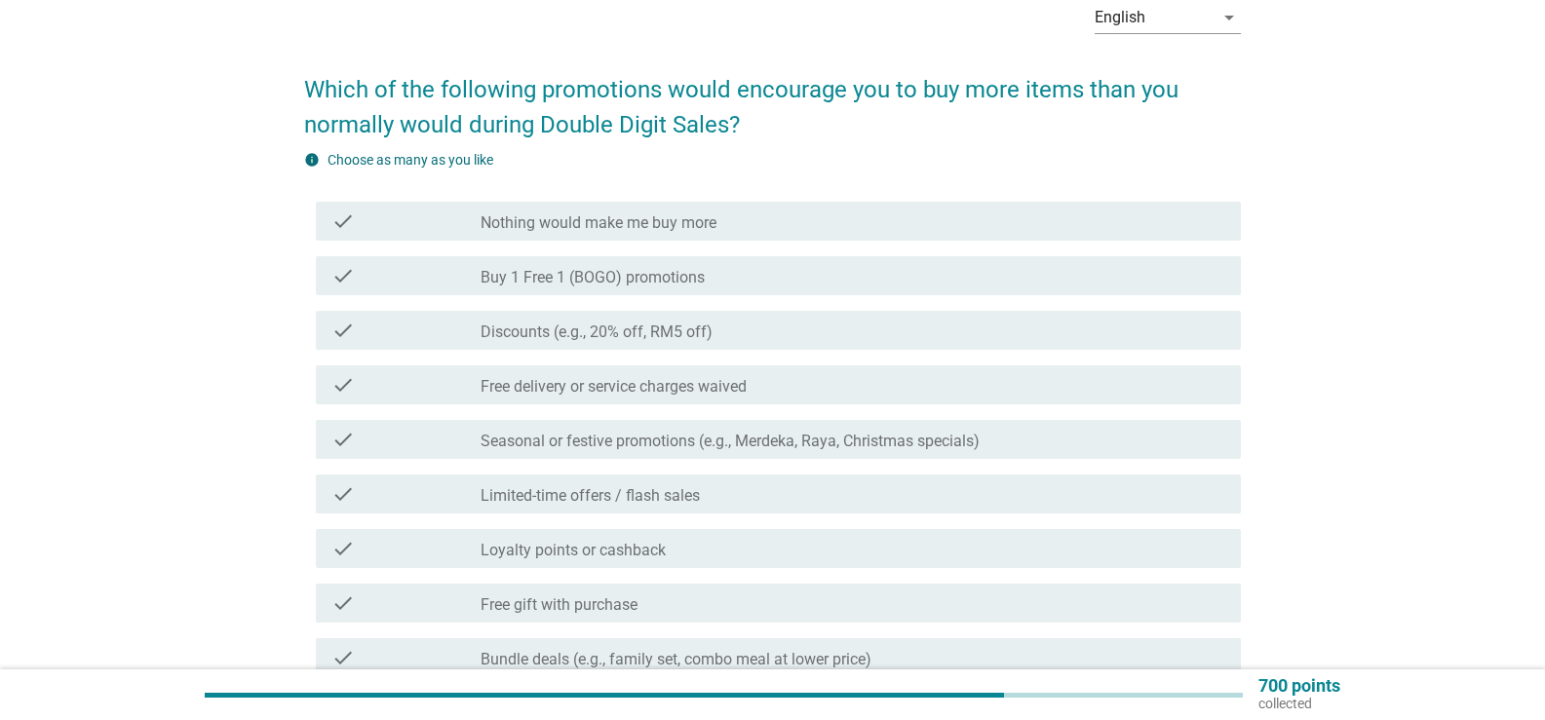
click at [799, 321] on div "check_box_outline_blank Discounts (e.g., 20% off, RM5 off)" at bounding box center [853, 330] width 745 height 23
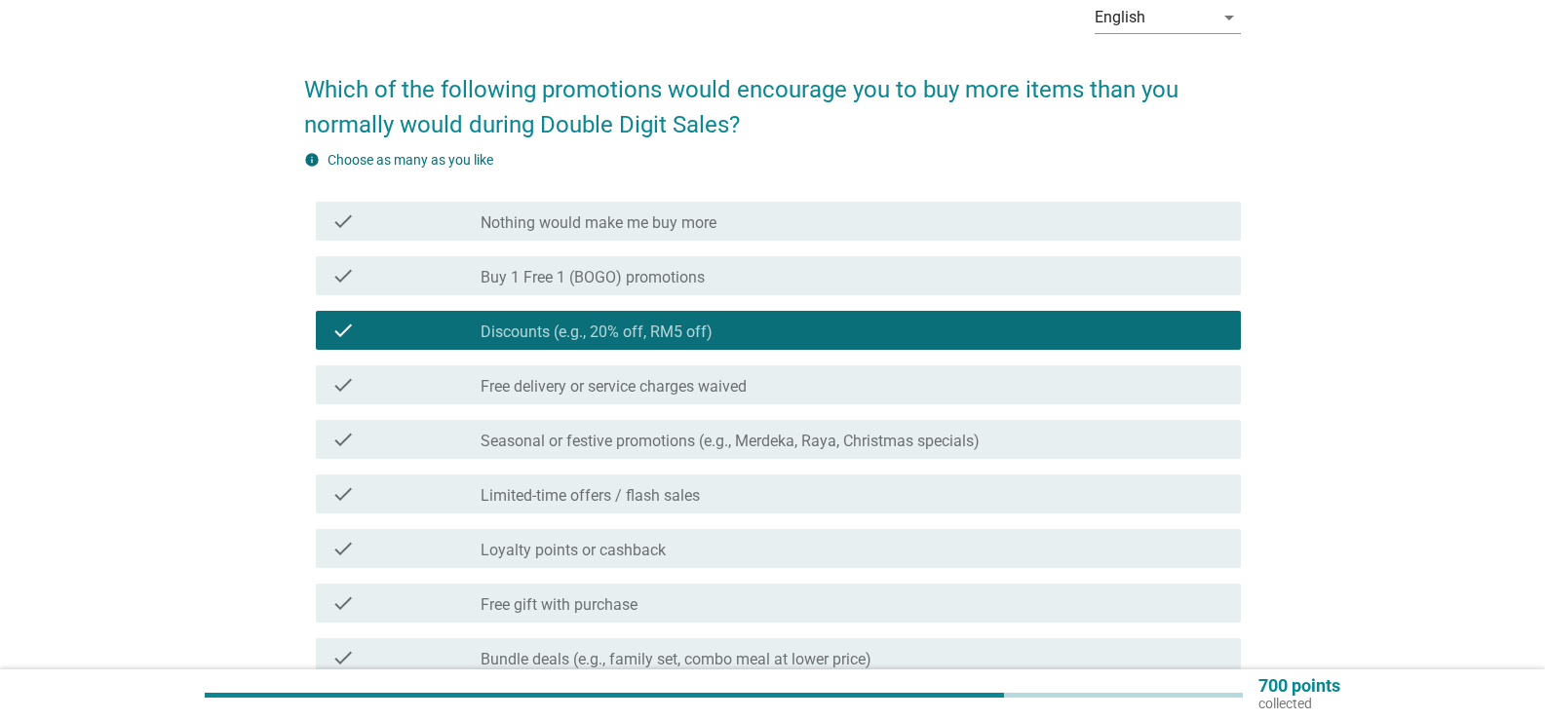
scroll to position [203, 0]
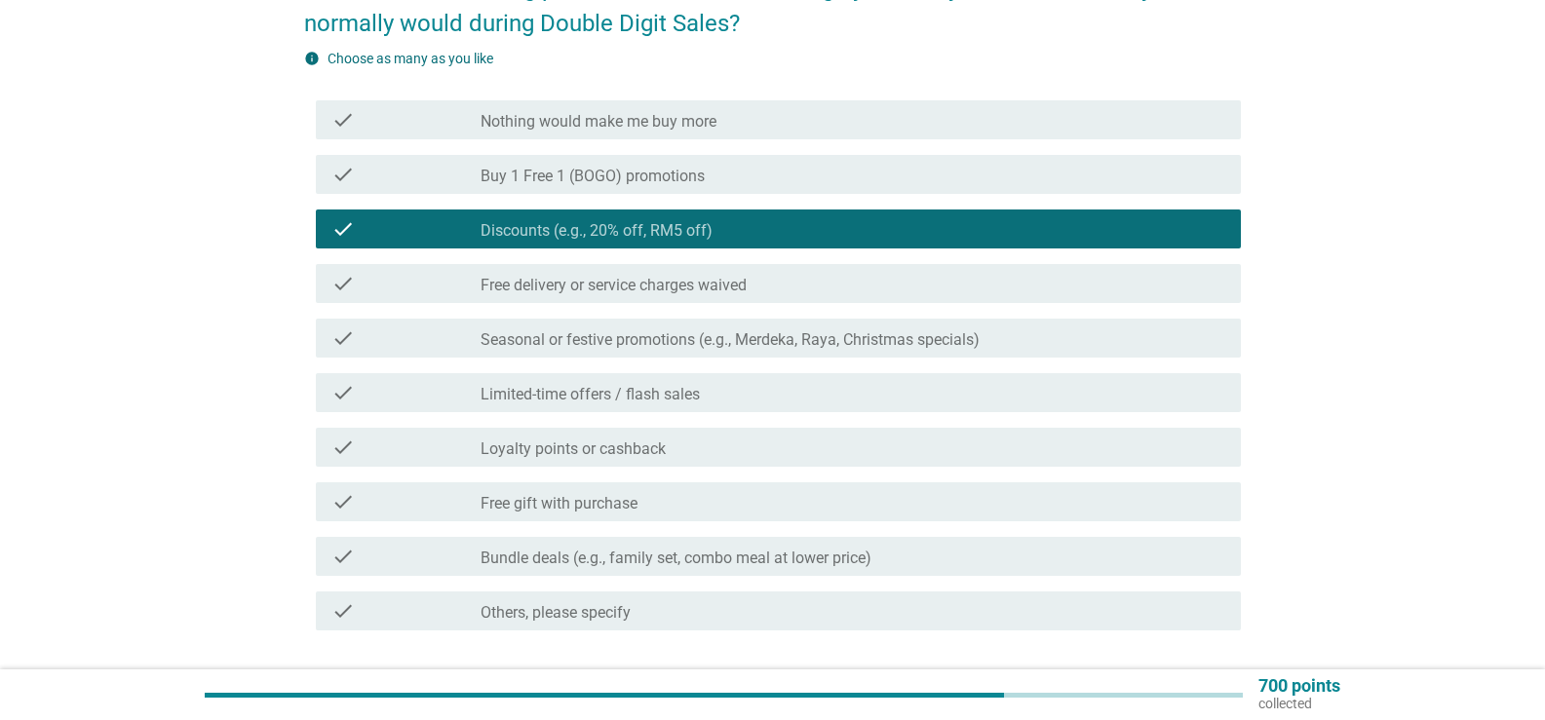
click at [833, 290] on div "check_box_outline_blank Free delivery or service charges waived" at bounding box center [853, 283] width 745 height 23
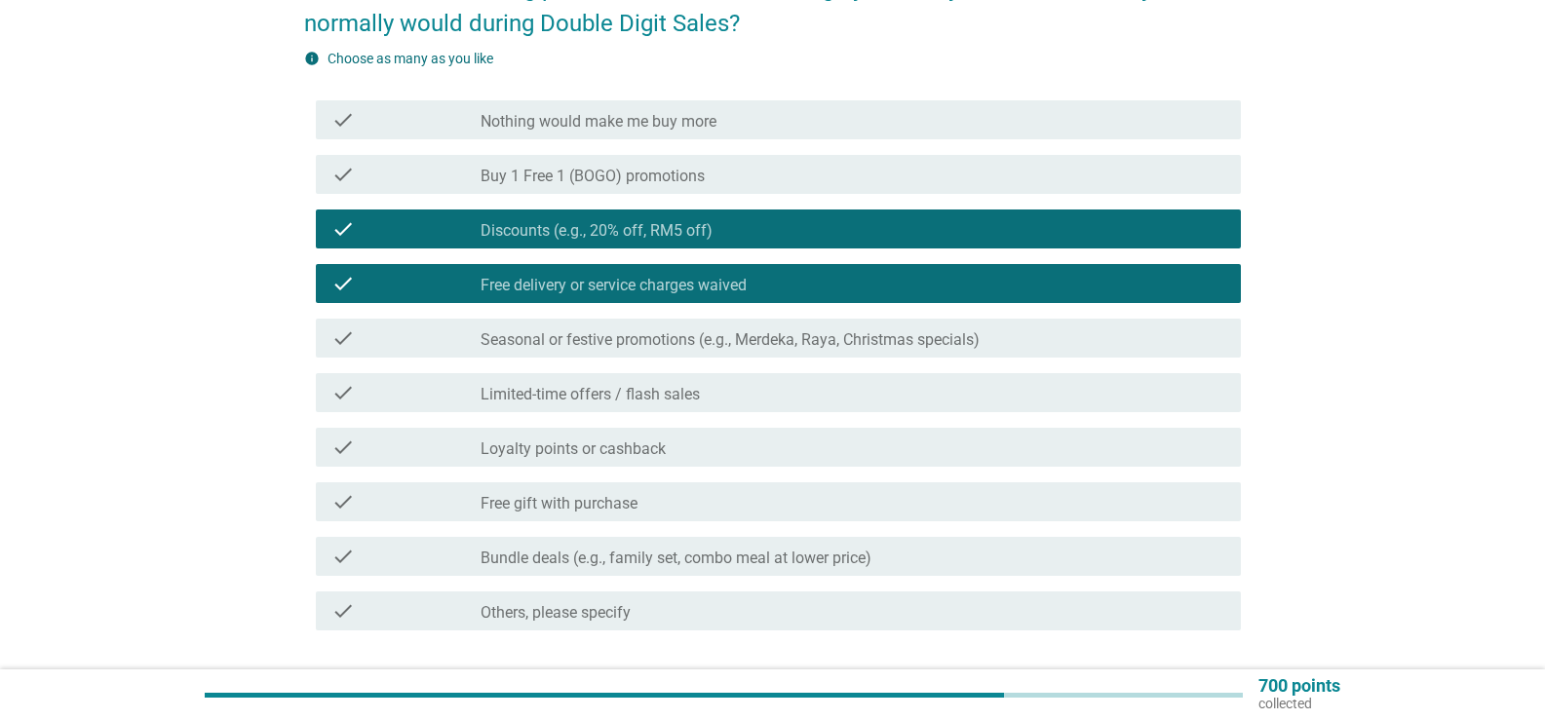
click at [730, 391] on div "check_box_outline_blank Limited-time offers / flash sales" at bounding box center [853, 392] width 745 height 23
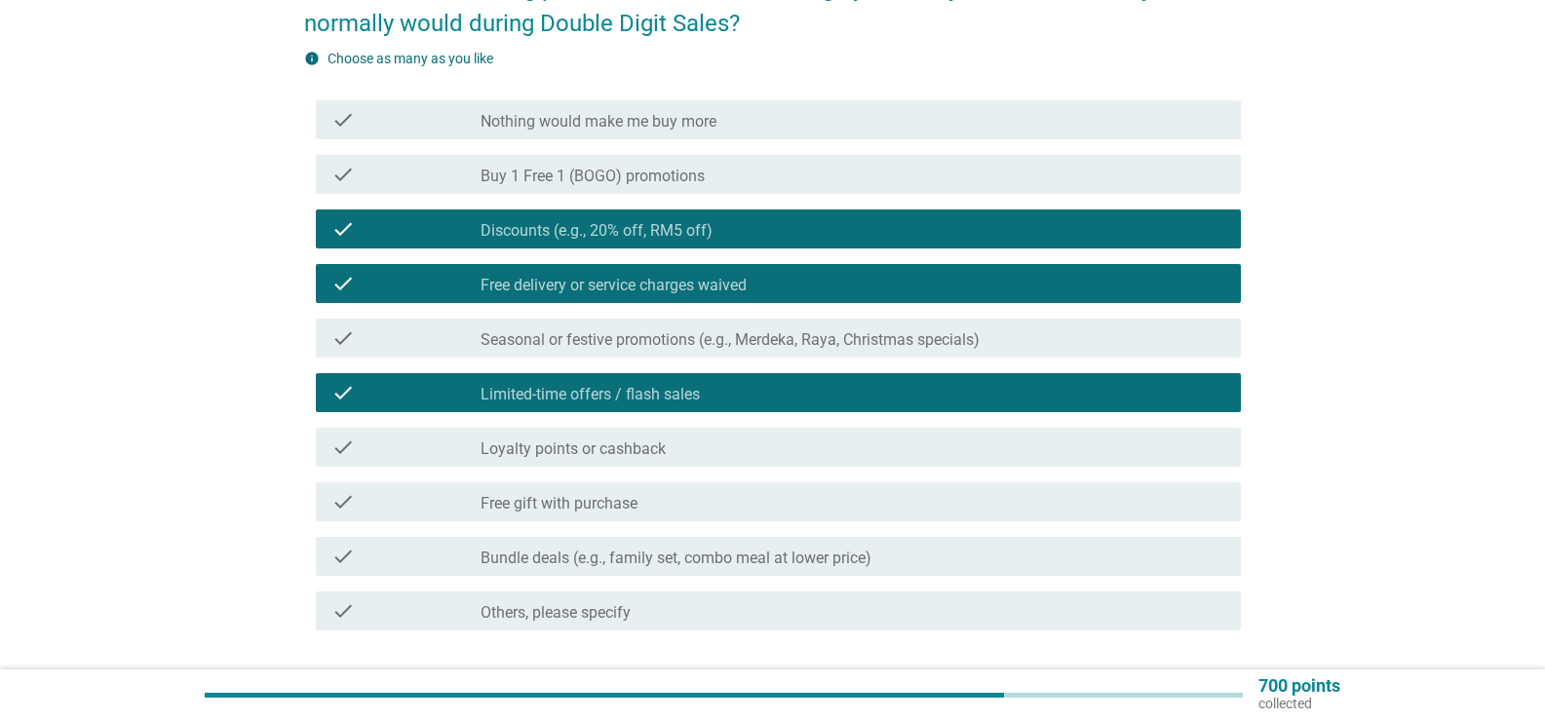
click at [707, 510] on div "check_box_outline_blank Free gift with purchase" at bounding box center [853, 501] width 745 height 23
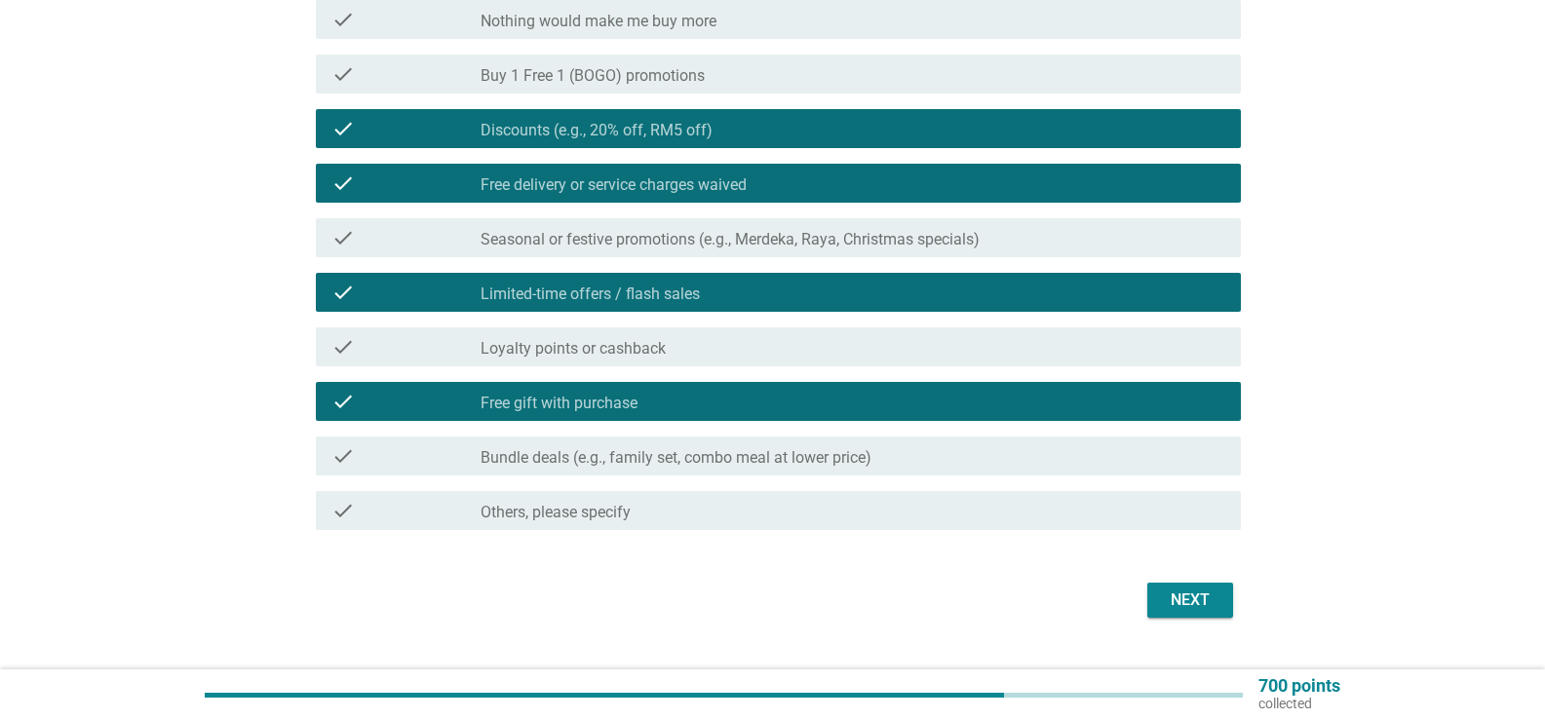
scroll to position [304, 0]
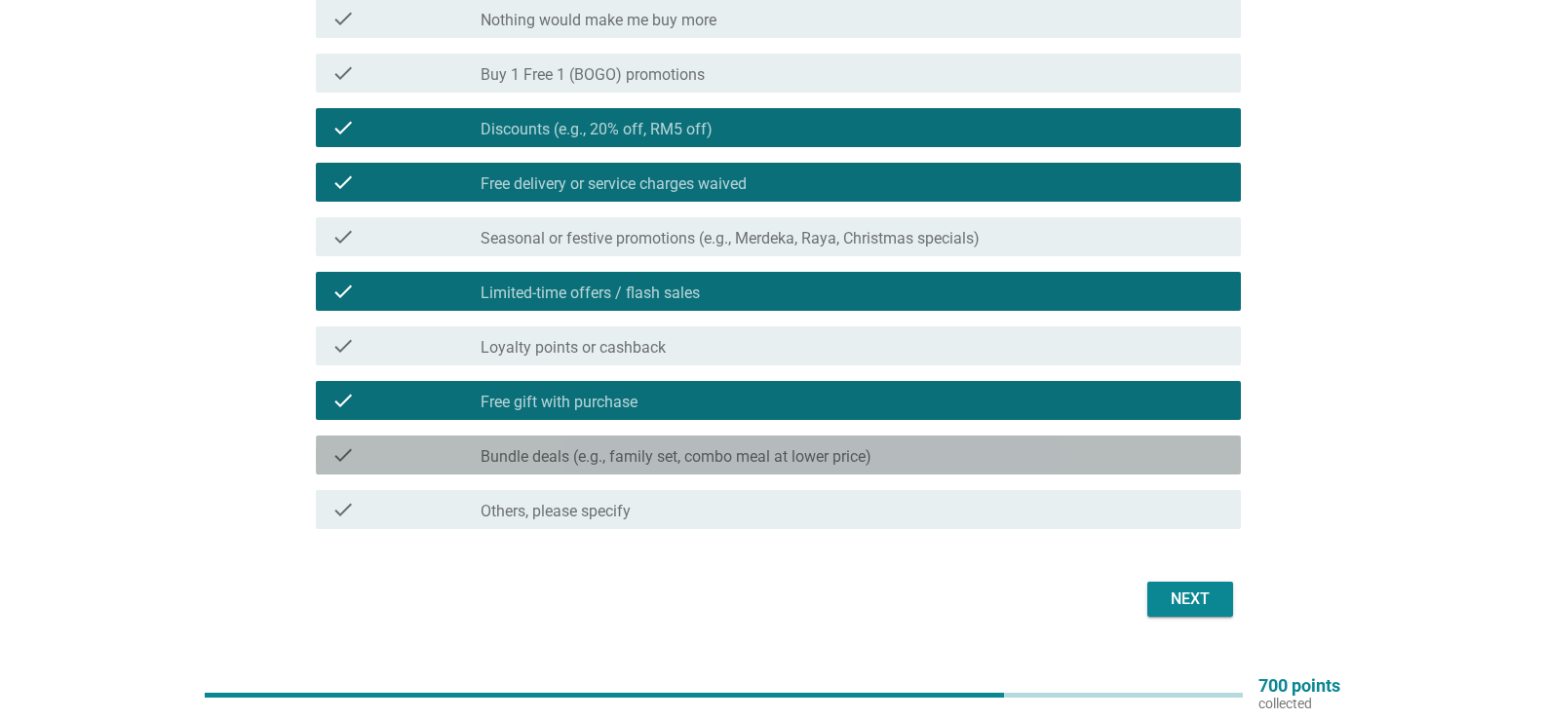
click at [770, 456] on label "Bundle deals (e.g., family set, combo meal at lower price)" at bounding box center [676, 456] width 391 height 19
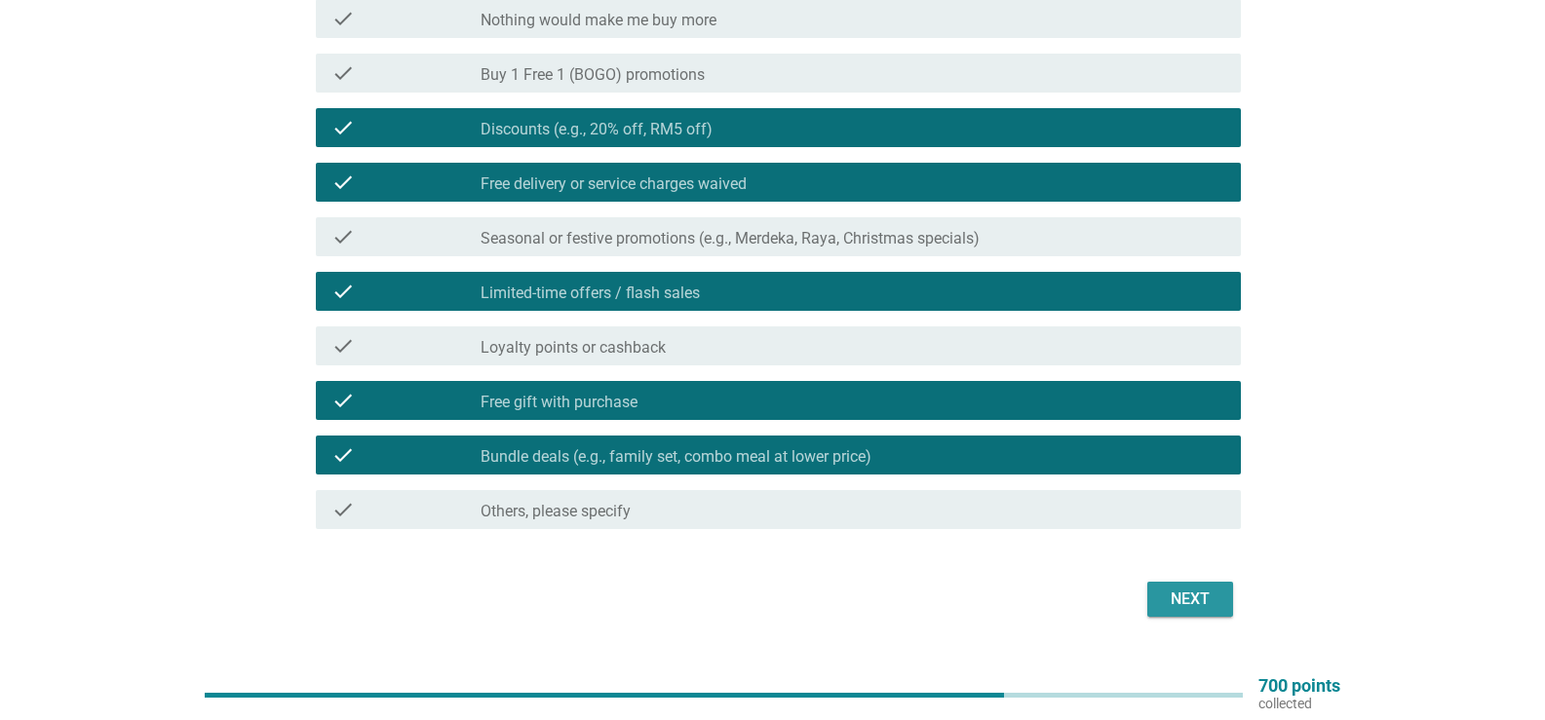
click at [1192, 593] on div "Next" at bounding box center [1190, 599] width 55 height 23
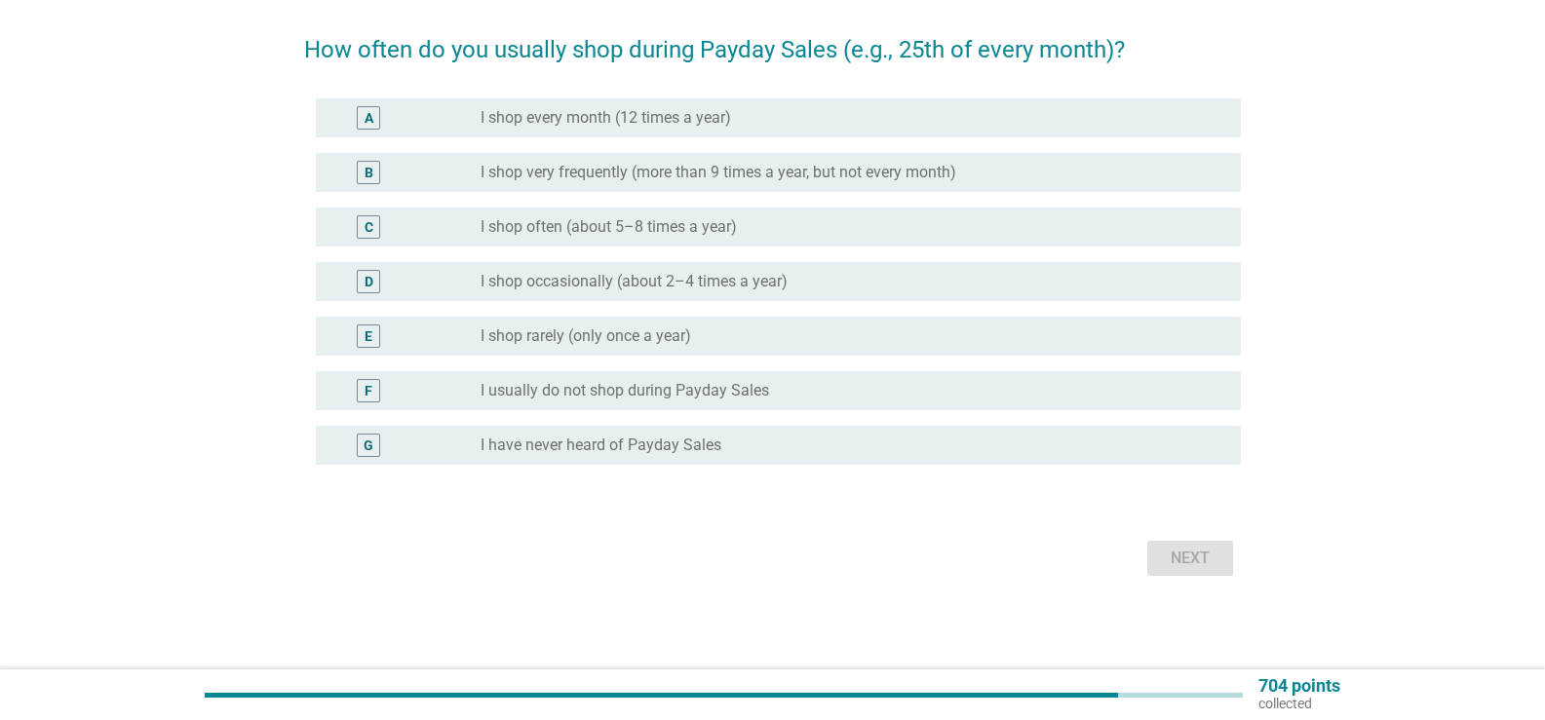
scroll to position [0, 0]
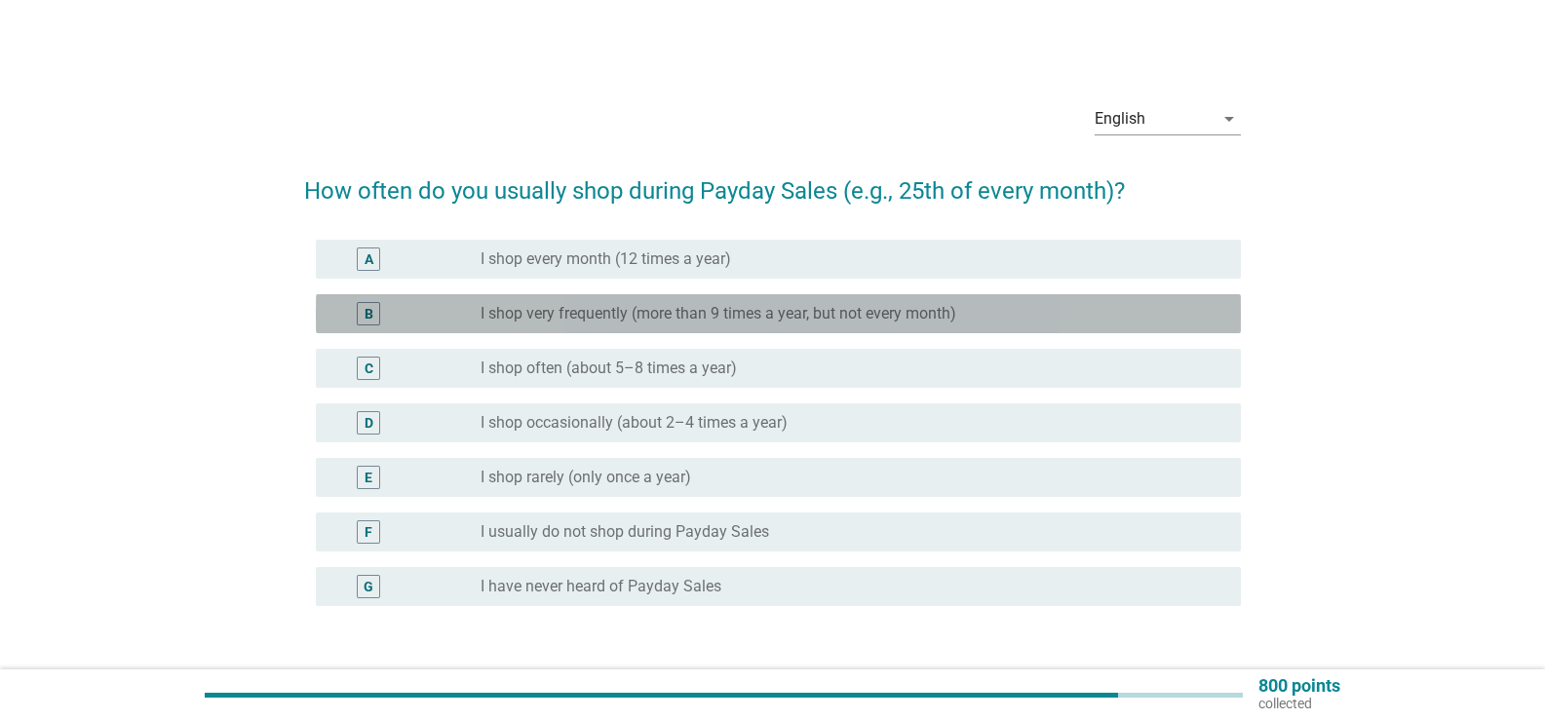
click at [701, 327] on div "B radio_button_unchecked I shop very frequently (more than 9 times a year, but …" at bounding box center [778, 313] width 925 height 39
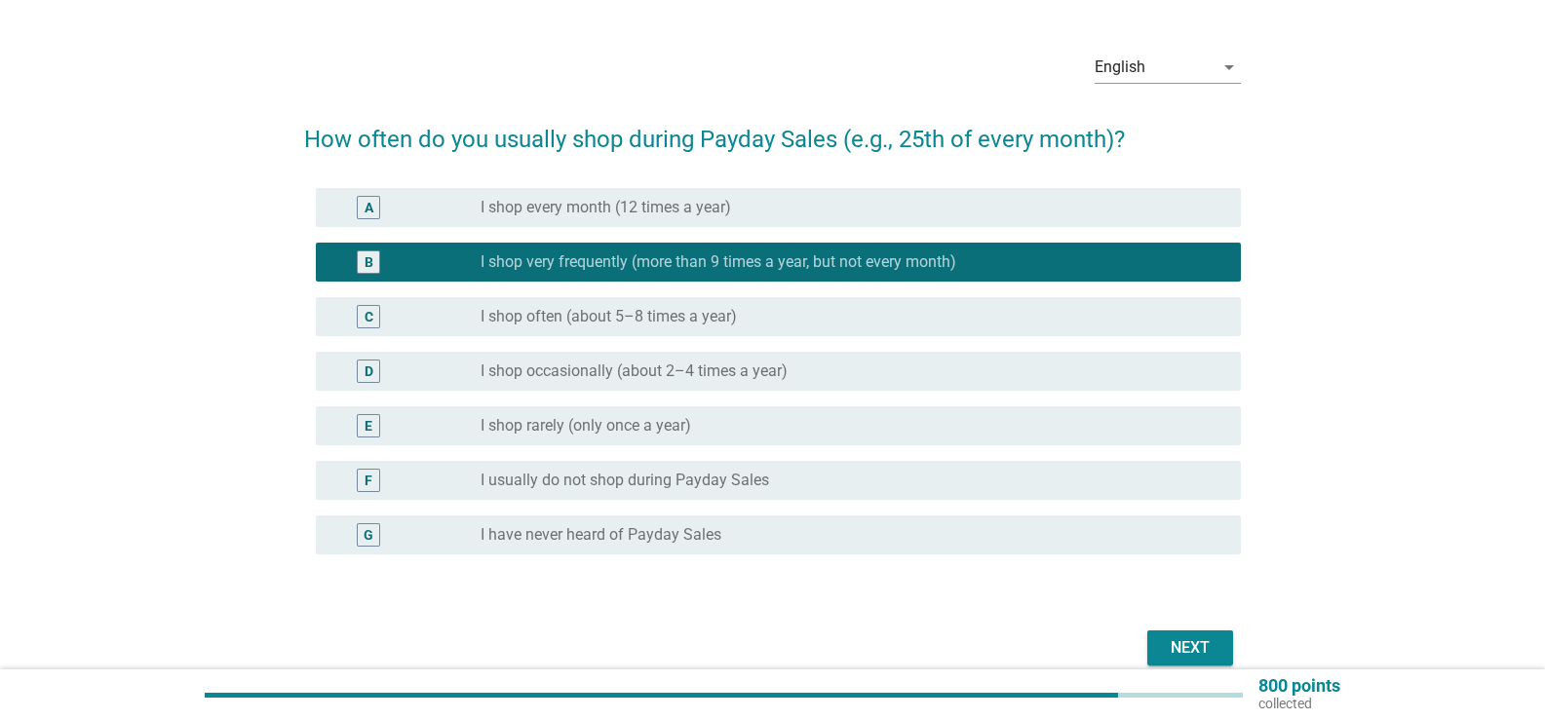
scroll to position [101, 0]
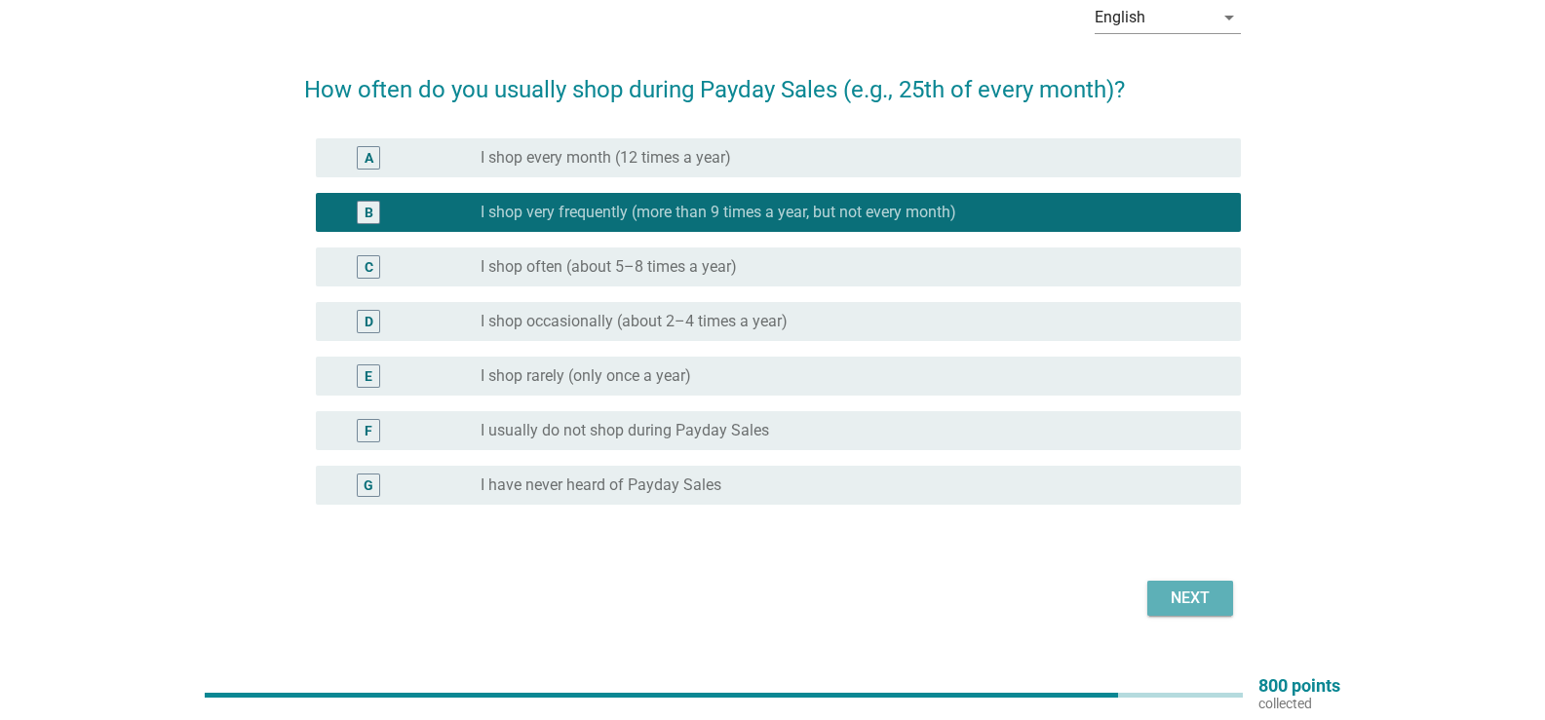
click at [1197, 607] on div "Next" at bounding box center [1190, 598] width 55 height 23
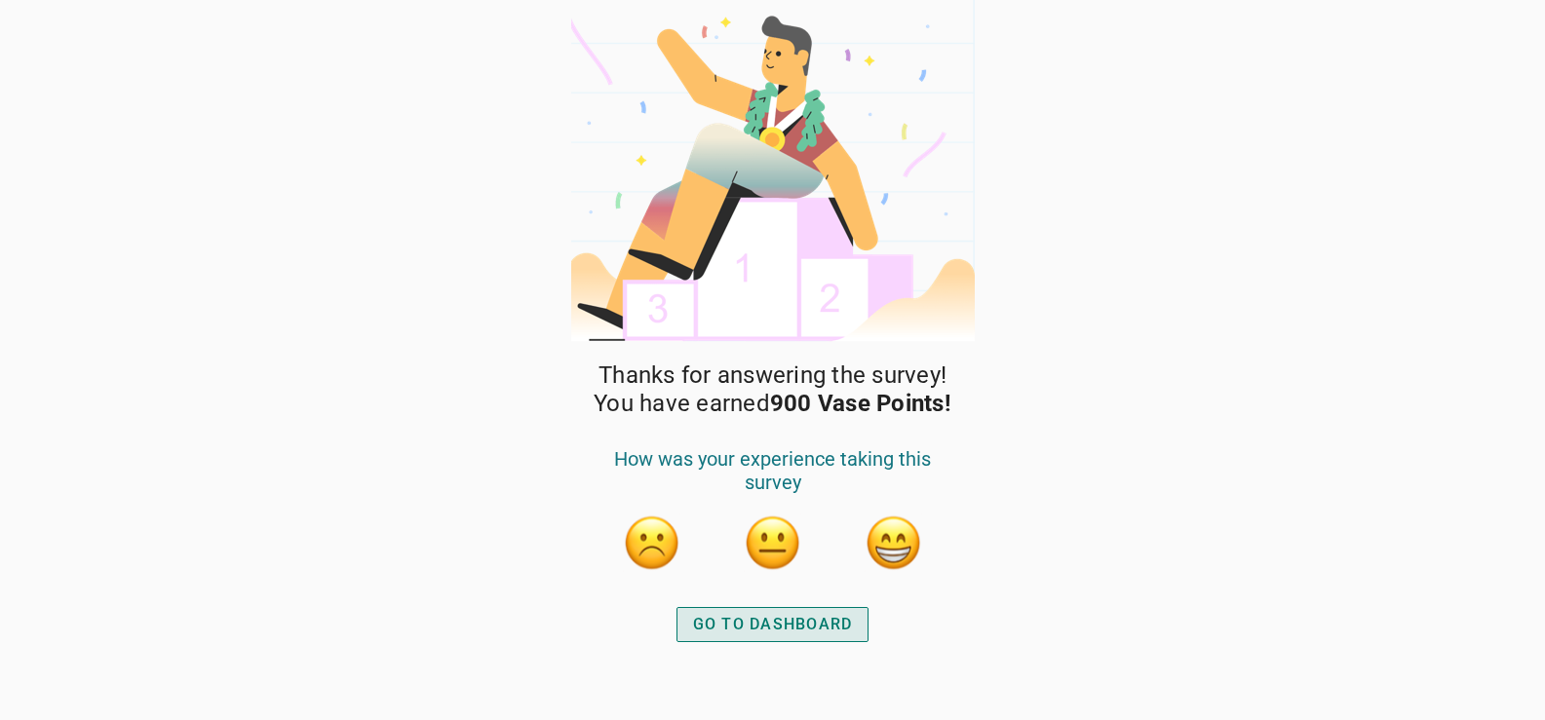
click at [758, 633] on div "GO TO DASHBOARD" at bounding box center [773, 624] width 160 height 23
